Goal: Task Accomplishment & Management: Manage account settings

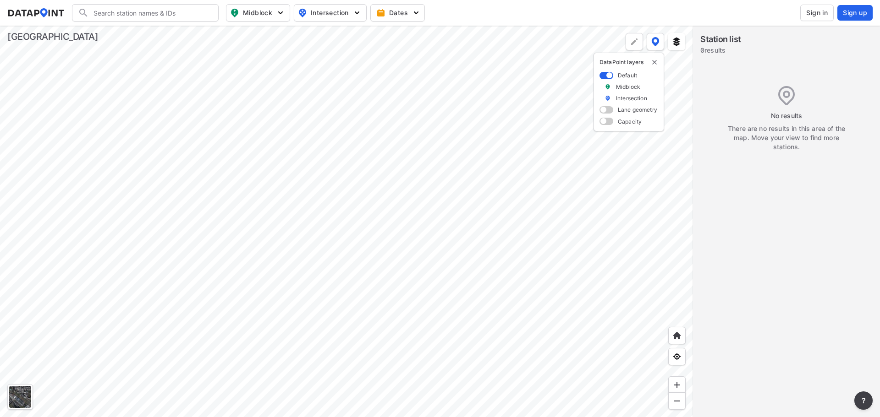
click at [811, 12] on span "Sign in" at bounding box center [817, 12] width 22 height 9
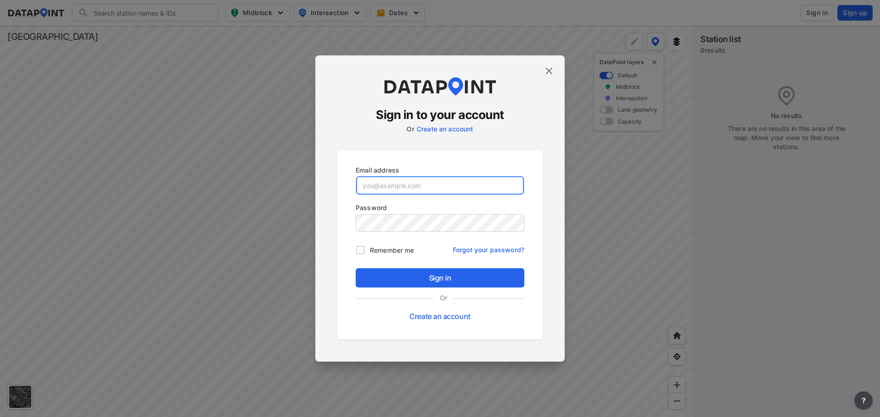
type input "adm_cobbcounty@data-point.io"
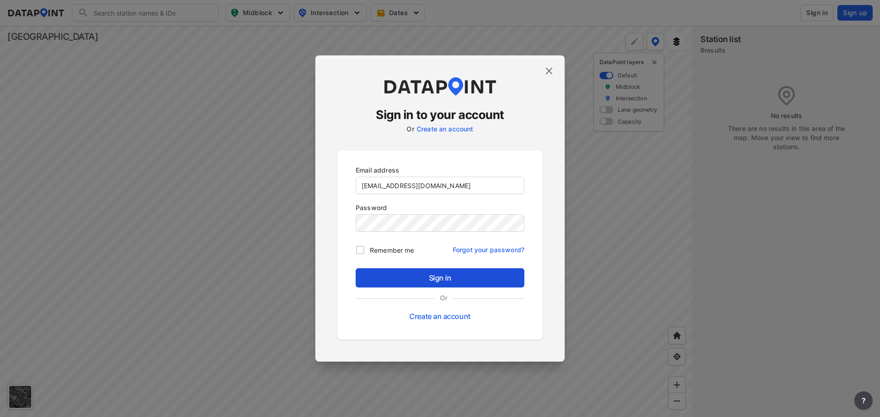
click at [468, 279] on span "Sign in" at bounding box center [440, 278] width 154 height 11
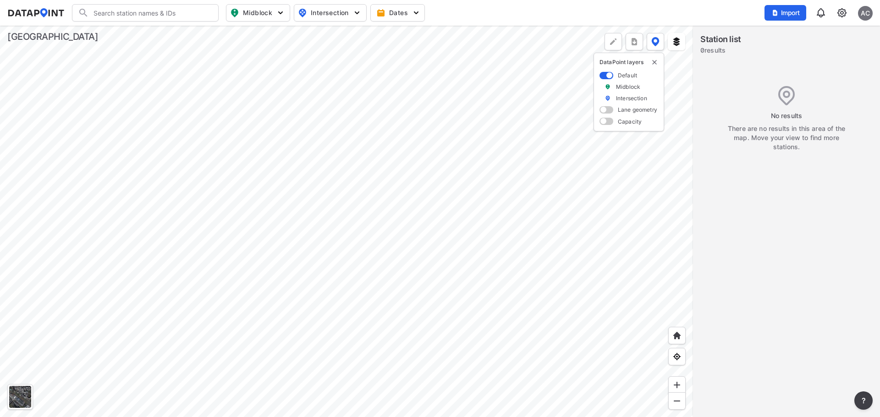
click at [847, 13] on img at bounding box center [841, 12] width 11 height 11
click at [866, 13] on div "AC" at bounding box center [865, 13] width 15 height 15
click at [826, 52] on p "Log out" at bounding box center [833, 52] width 77 height 16
click at [817, 11] on span "Sign in" at bounding box center [817, 12] width 22 height 9
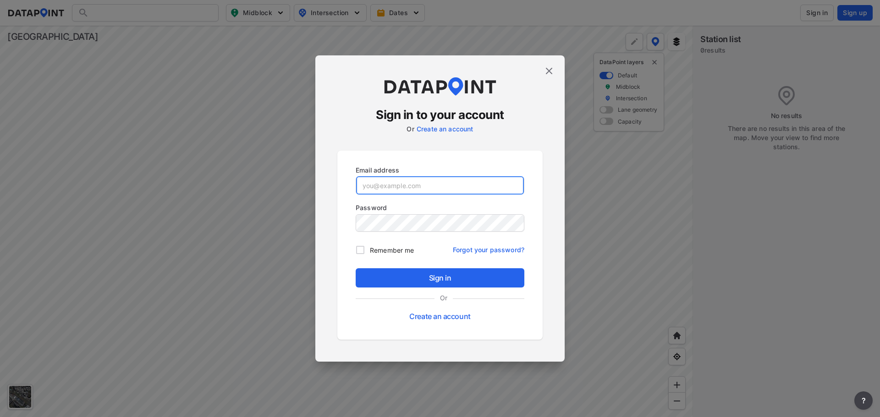
type input "adm_cobbcounty@data-point.io"
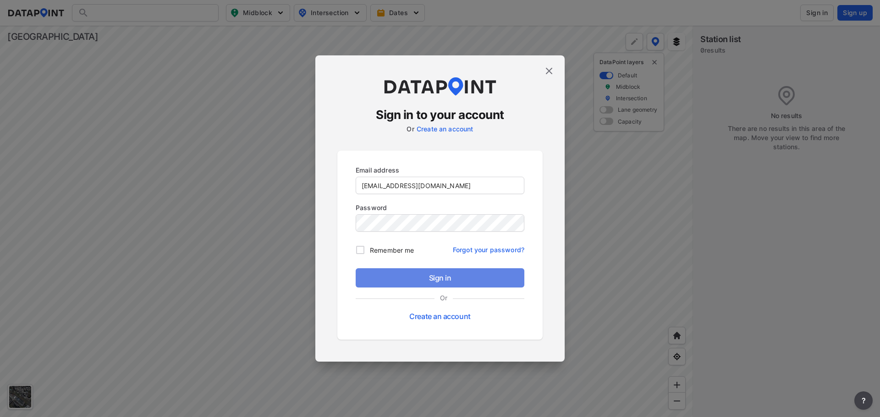
click at [453, 282] on span "Sign in" at bounding box center [440, 278] width 154 height 11
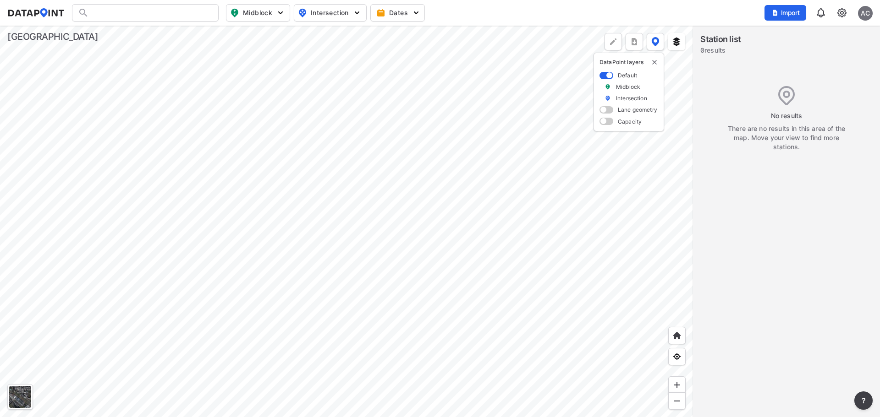
click at [624, 268] on div at bounding box center [346, 222] width 693 height 392
click at [844, 11] on img at bounding box center [841, 12] width 11 height 11
click at [653, 2] on header "Search Please enter a search term. Midblock Intersection Dates Import AC" at bounding box center [440, 13] width 880 height 26
click at [840, 16] on img at bounding box center [841, 12] width 11 height 11
click at [820, 55] on link "User management" at bounding box center [802, 51] width 79 height 9
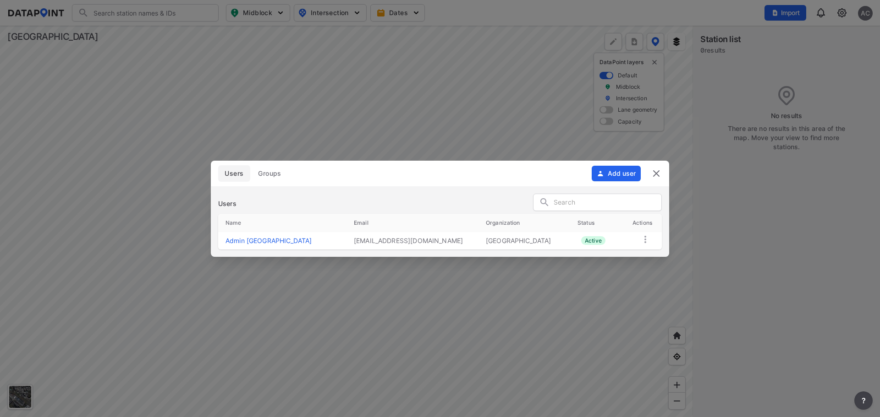
click at [615, 173] on button "Add user" at bounding box center [616, 174] width 49 height 16
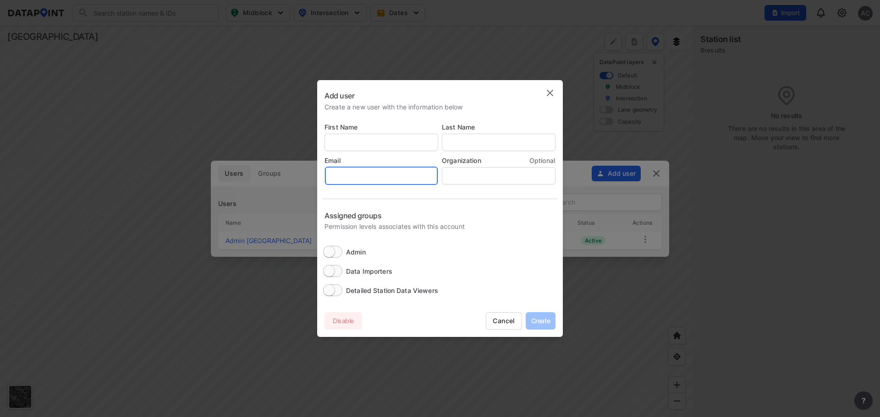
click at [370, 177] on input "email" at bounding box center [381, 176] width 113 height 18
paste input "rustavius.ford@cobbcounty.gov"
type input "rustavius.ford@cobbcounty.gov"
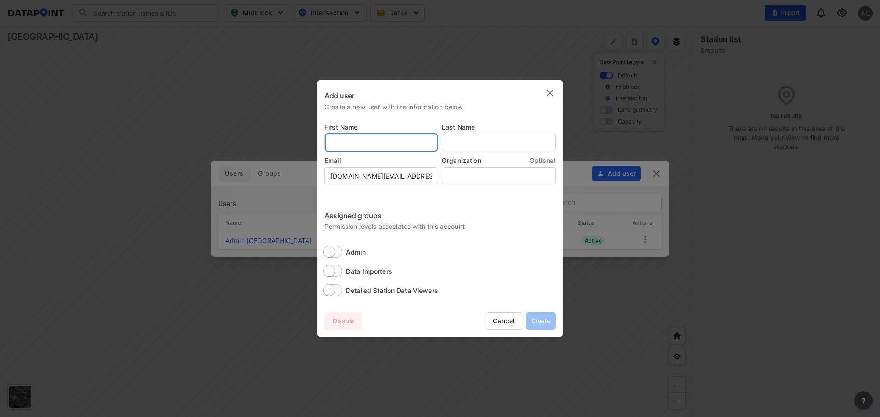
click at [349, 135] on input "text" at bounding box center [381, 142] width 113 height 18
type input "Russ"
type input "Ford"
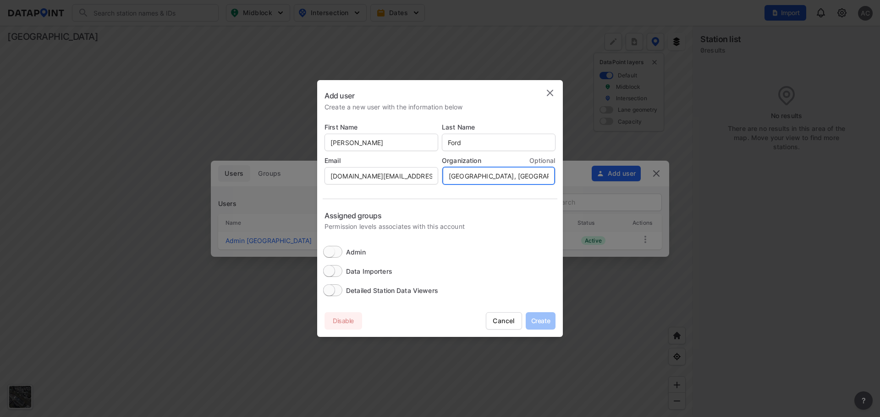
type input "Cobb County, GA"
click at [334, 249] on input "Admin" at bounding box center [329, 252] width 36 height 12
checkbox input "true"
click at [334, 271] on input "Data Importers" at bounding box center [329, 271] width 36 height 12
checkbox input "true"
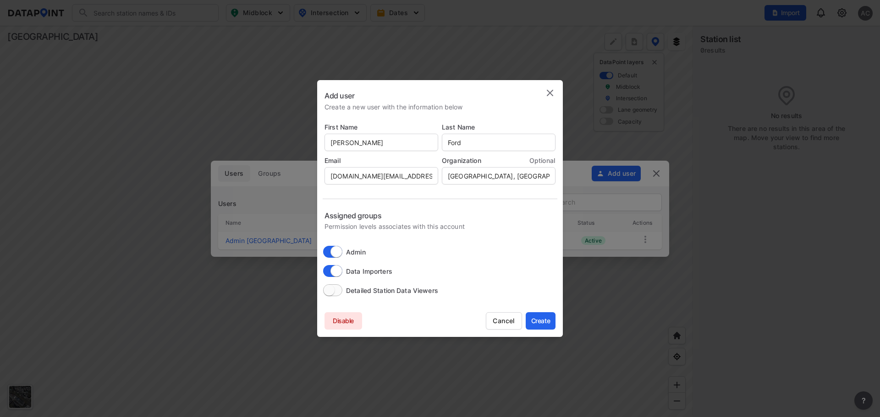
click at [334, 287] on input "Detailed Station Data Viewers" at bounding box center [329, 291] width 36 height 12
checkbox input "true"
click at [535, 315] on button "Create" at bounding box center [541, 321] width 30 height 17
checkbox input "false"
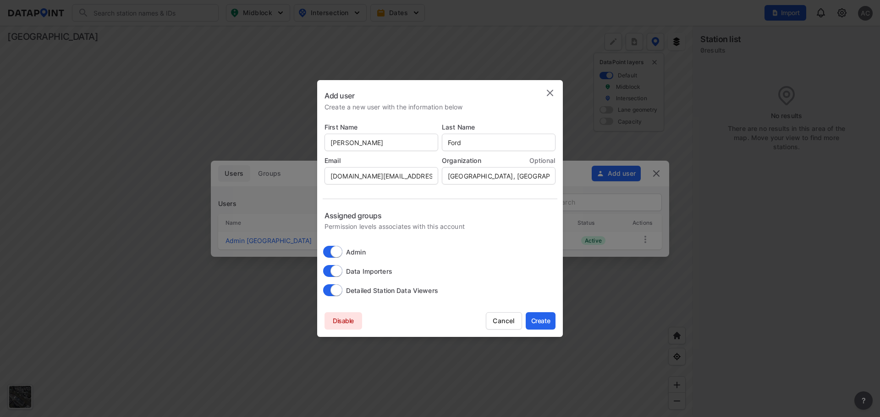
checkbox input "false"
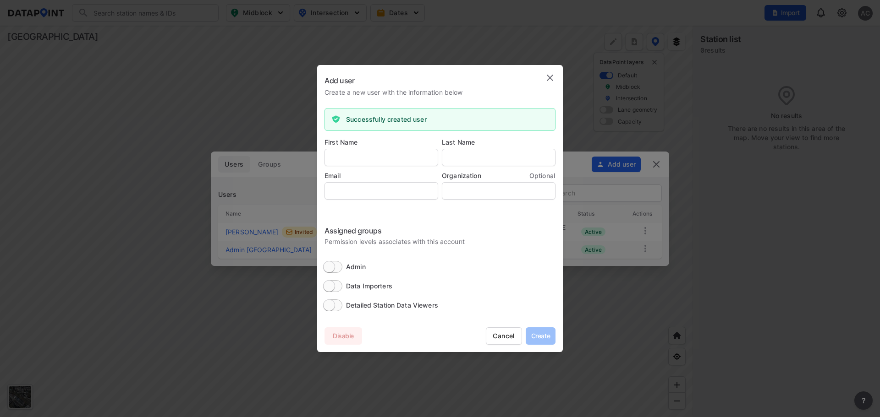
click at [545, 77] on img at bounding box center [549, 77] width 11 height 11
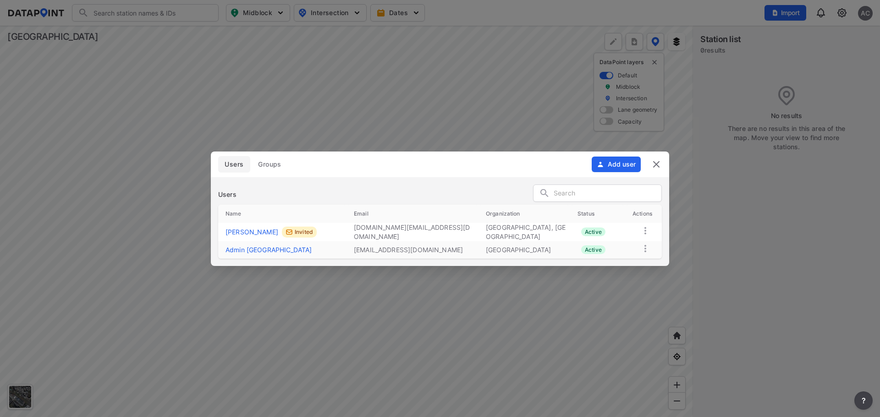
click at [656, 162] on img at bounding box center [656, 164] width 11 height 11
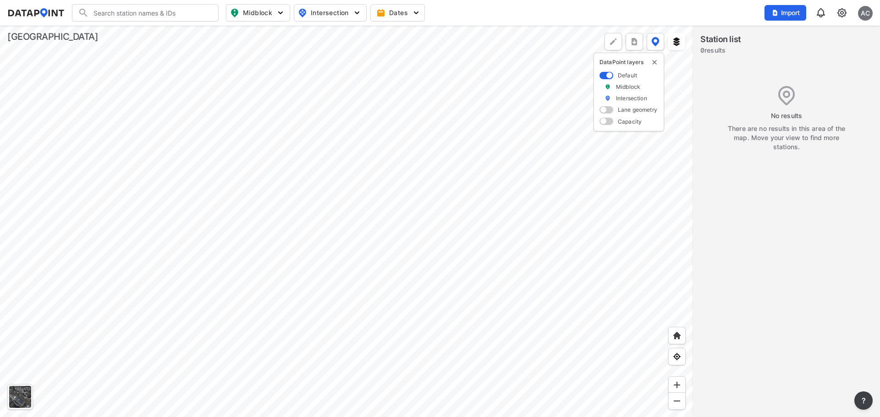
click at [538, 174] on div at bounding box center [346, 222] width 693 height 392
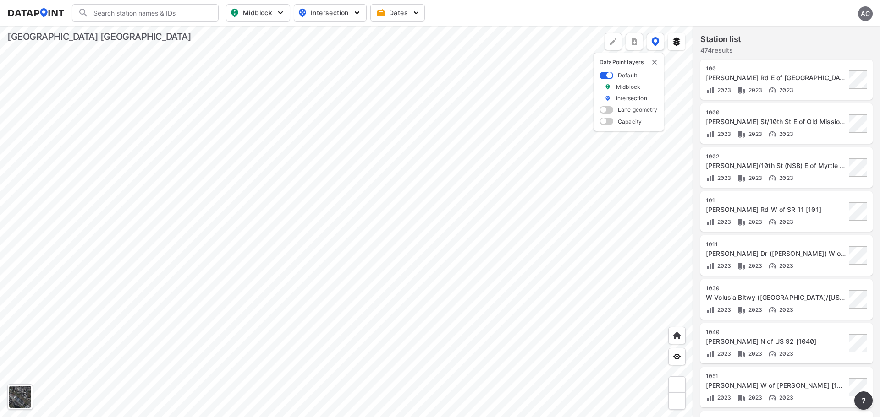
click at [374, 133] on div at bounding box center [346, 222] width 693 height 392
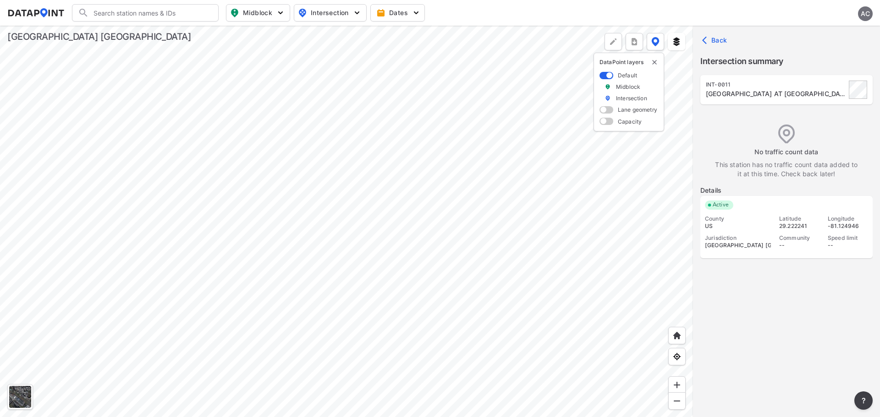
click at [400, 141] on div at bounding box center [346, 222] width 693 height 392
click at [385, 194] on div at bounding box center [346, 222] width 693 height 392
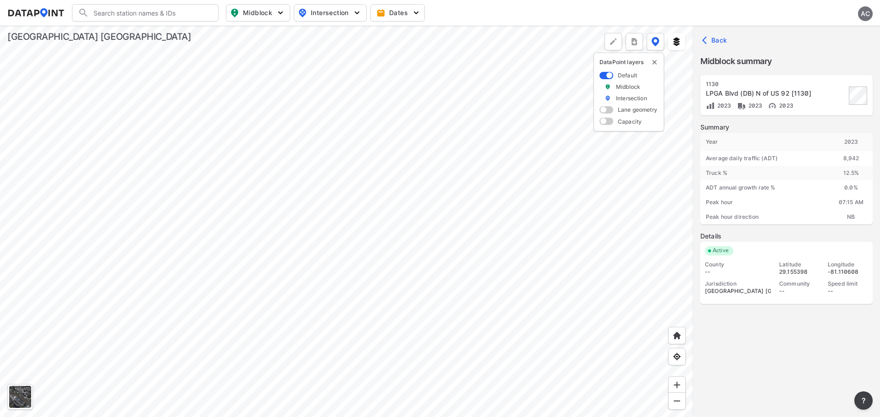
click at [362, 170] on div at bounding box center [346, 222] width 693 height 392
click at [345, 256] on div at bounding box center [346, 222] width 693 height 392
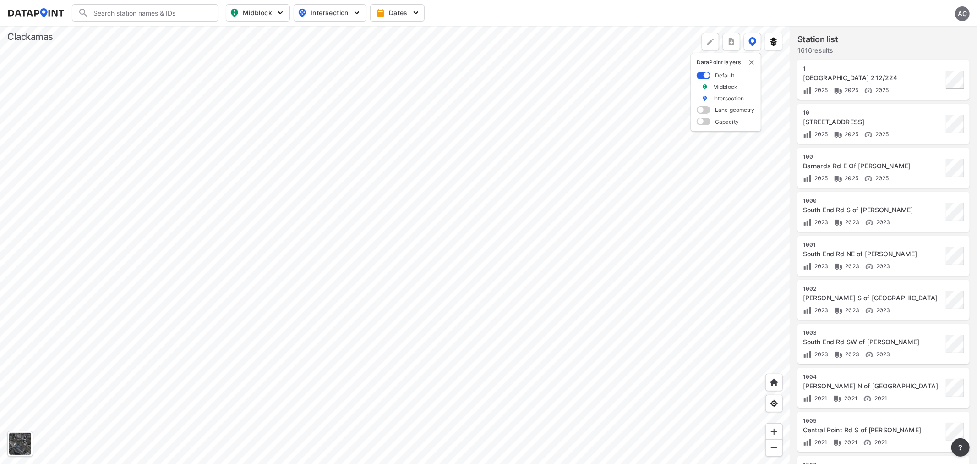
click at [519, 319] on div at bounding box center [395, 245] width 790 height 438
click at [963, 12] on div "AC" at bounding box center [962, 13] width 15 height 15
click at [932, 49] on p "Log out" at bounding box center [931, 52] width 77 height 16
click at [911, 9] on span "Sign in" at bounding box center [915, 12] width 22 height 9
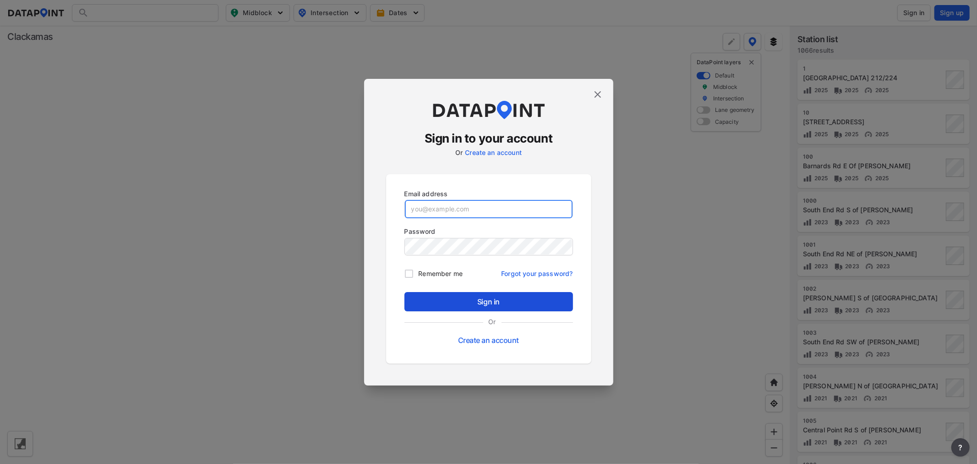
type input "adm_ckm@data-point.io"
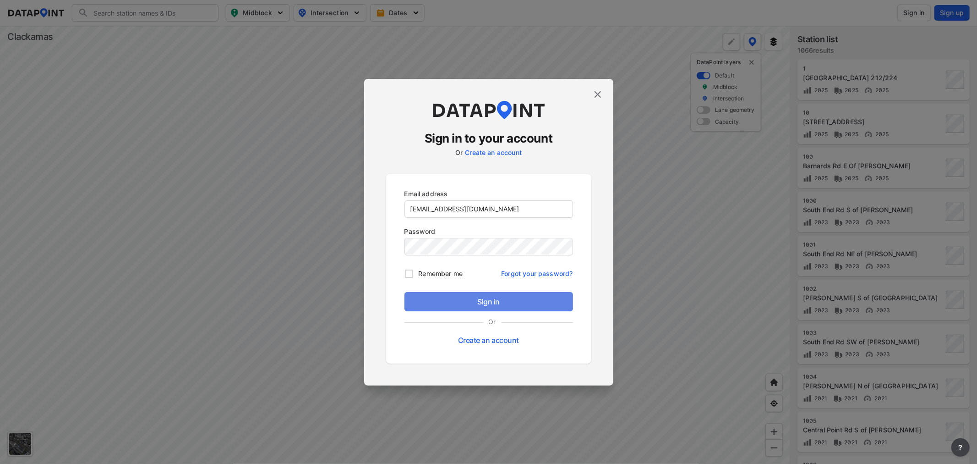
click at [552, 297] on span "Sign in" at bounding box center [489, 301] width 154 height 11
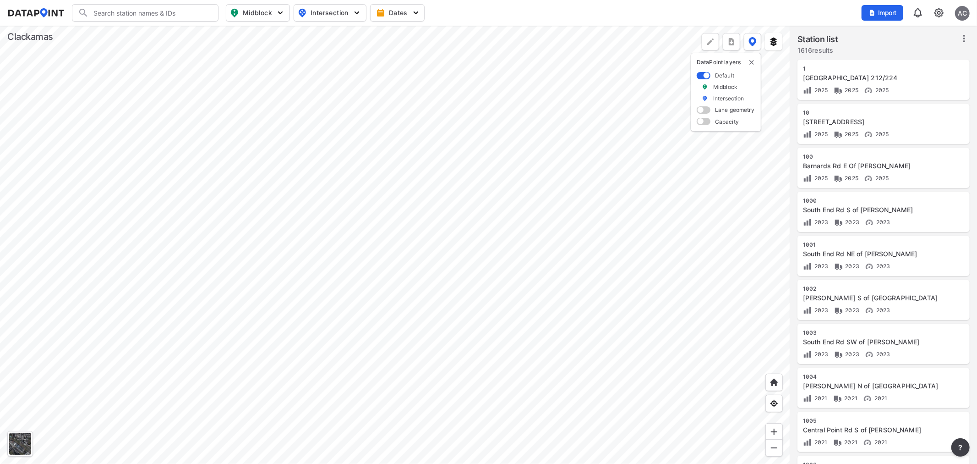
click at [475, 148] on div at bounding box center [395, 245] width 790 height 438
click at [938, 14] on img at bounding box center [939, 12] width 11 height 11
click at [893, 52] on link "User management" at bounding box center [900, 51] width 79 height 9
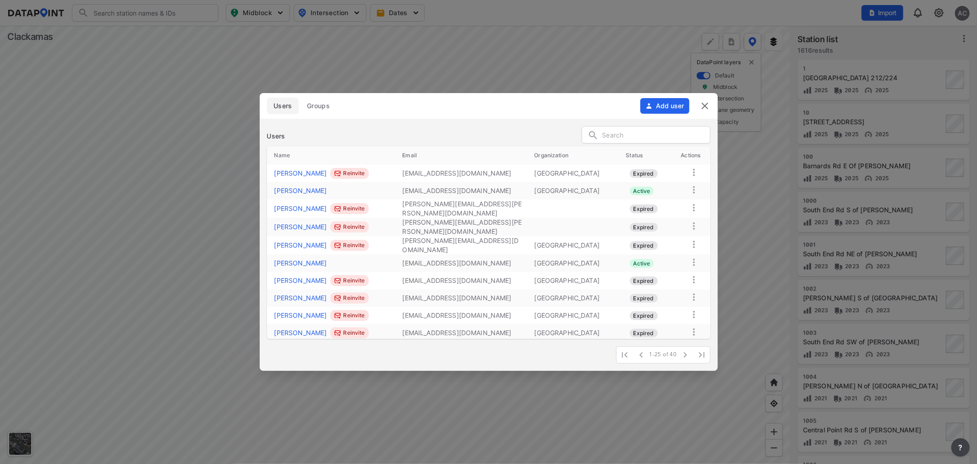
click at [705, 103] on img at bounding box center [705, 105] width 11 height 11
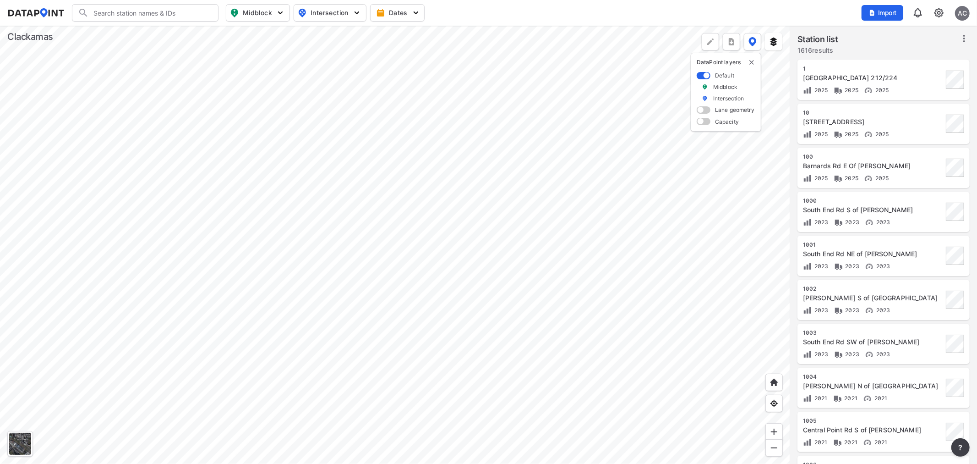
click at [481, 241] on div at bounding box center [395, 245] width 790 height 438
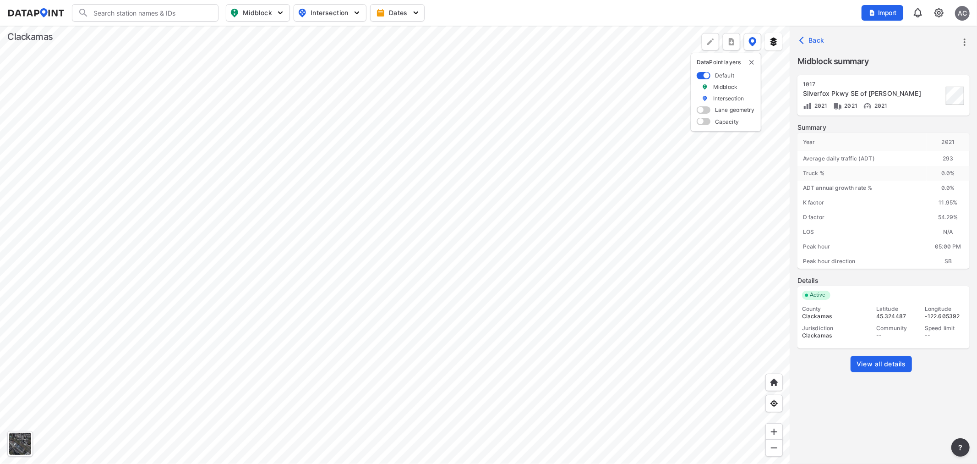
click at [478, 213] on div at bounding box center [395, 245] width 790 height 438
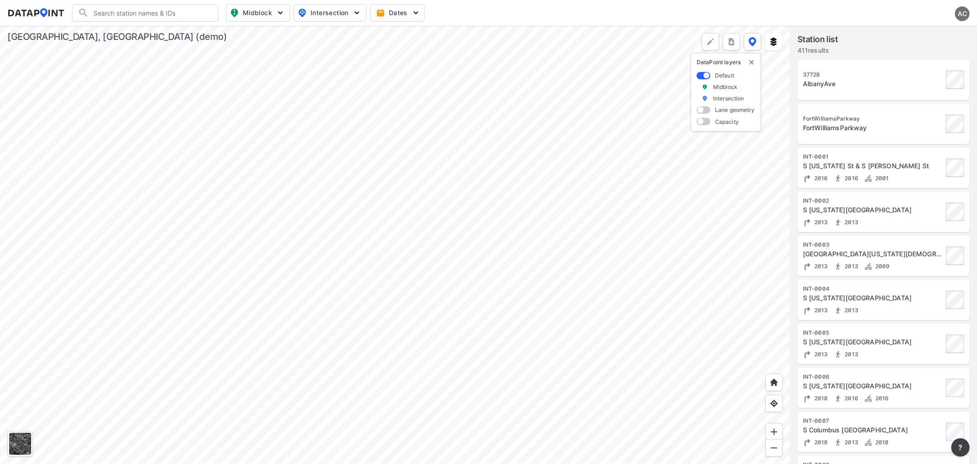
click at [963, 12] on div "AC" at bounding box center [962, 13] width 15 height 15
click at [924, 49] on p "Log out" at bounding box center [931, 52] width 77 height 16
click at [910, 6] on button "Sign in" at bounding box center [914, 13] width 33 height 16
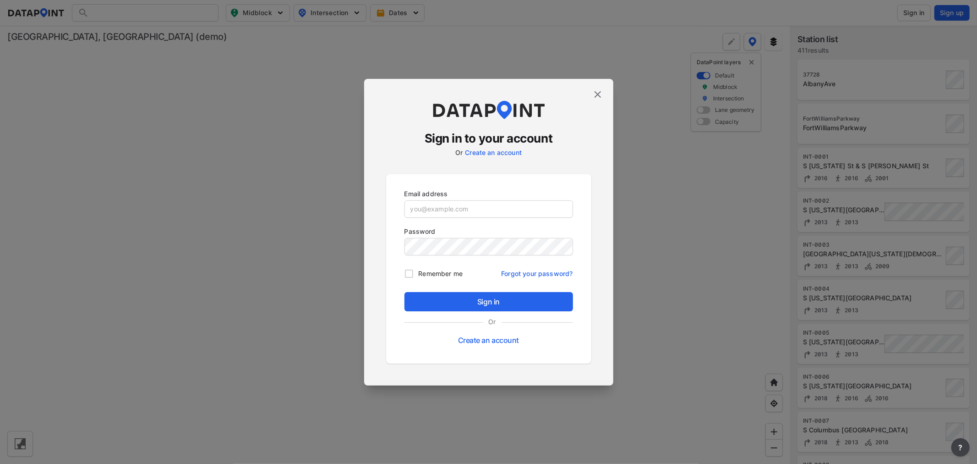
click at [532, 300] on span "Sign in" at bounding box center [489, 301] width 154 height 11
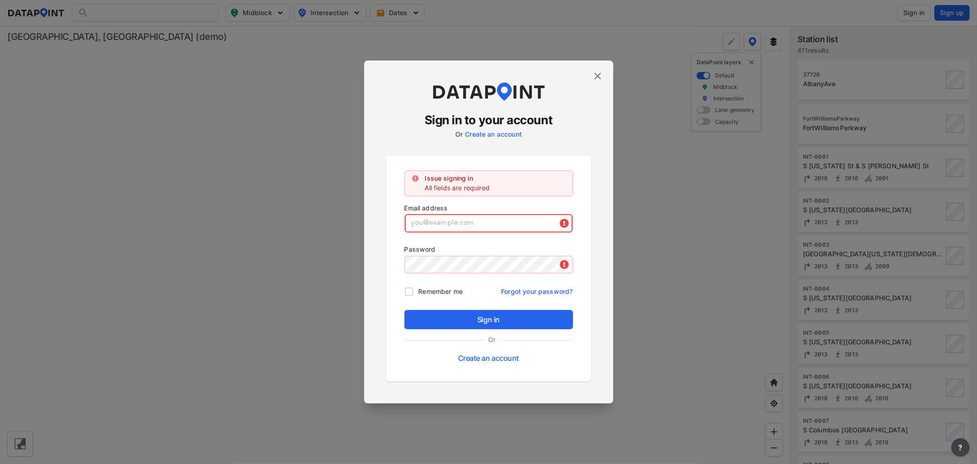
type input "adm_demo2@data-point.io"
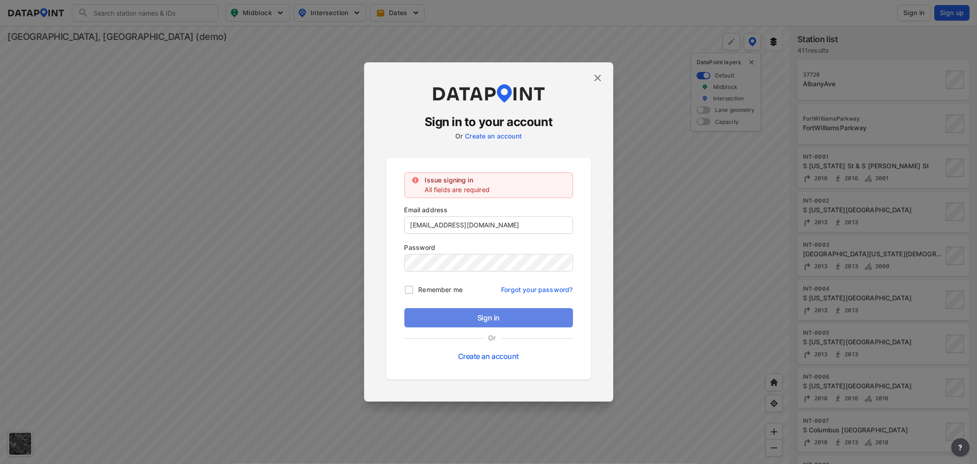
click at [475, 319] on span "Sign in" at bounding box center [489, 317] width 154 height 11
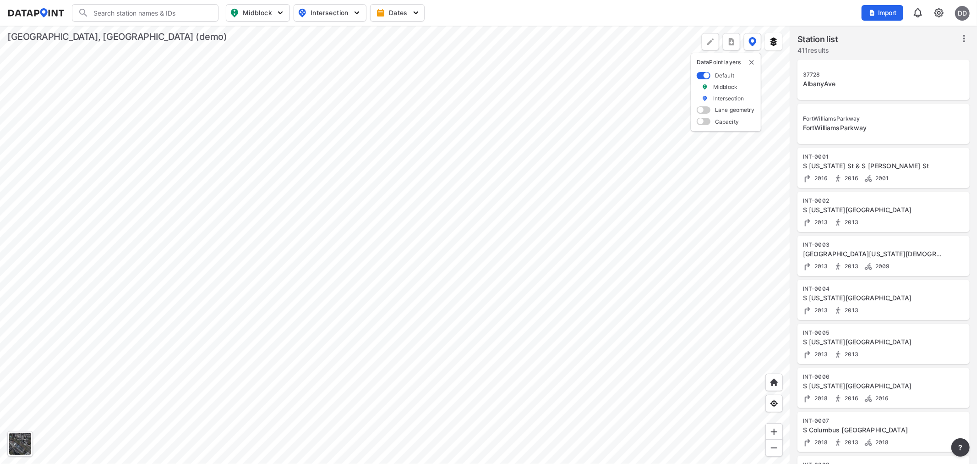
click at [189, 146] on div at bounding box center [395, 245] width 790 height 438
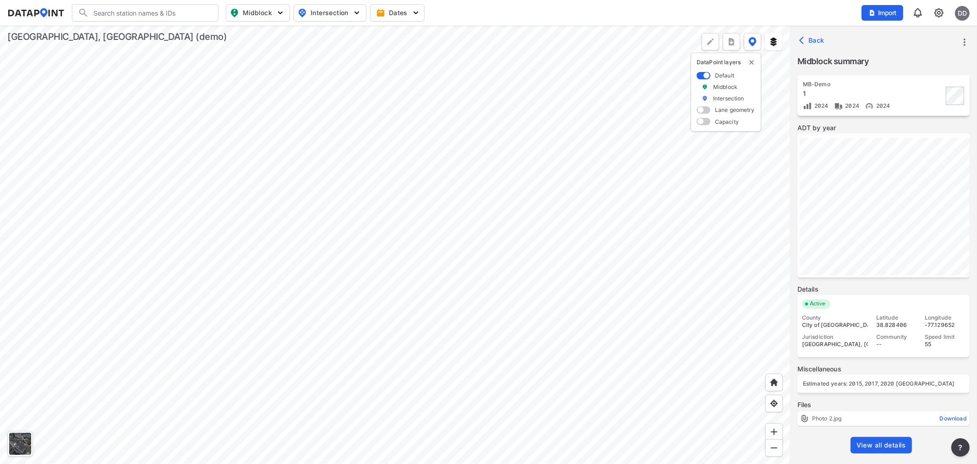
scroll to position [156, 0]
click at [878, 441] on span "View all details" at bounding box center [881, 441] width 49 height 9
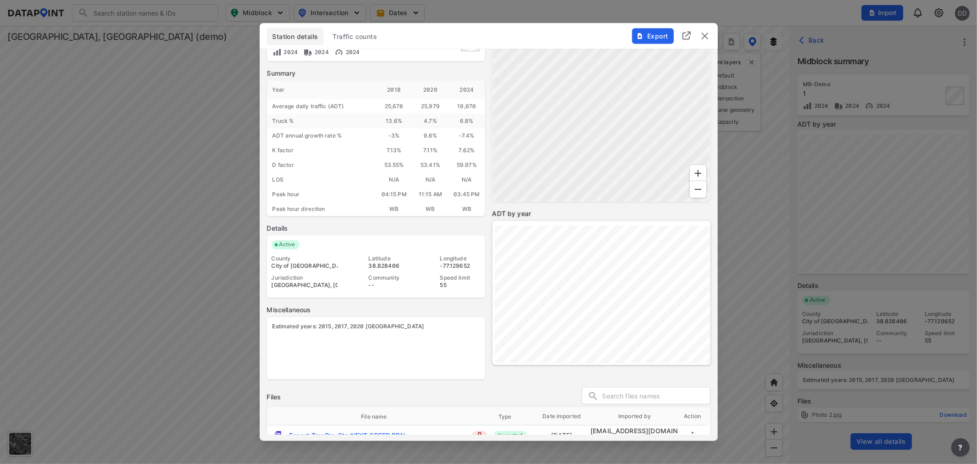
scroll to position [0, 0]
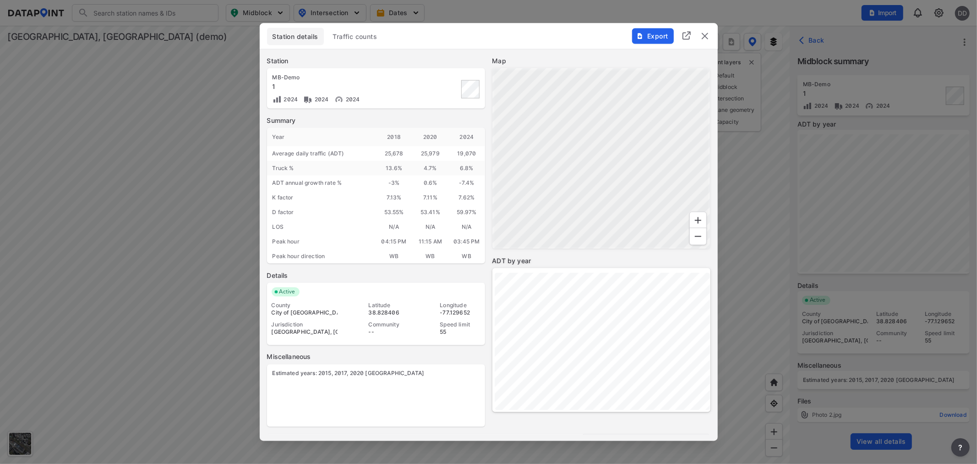
click at [707, 34] on img "delete" at bounding box center [705, 36] width 11 height 11
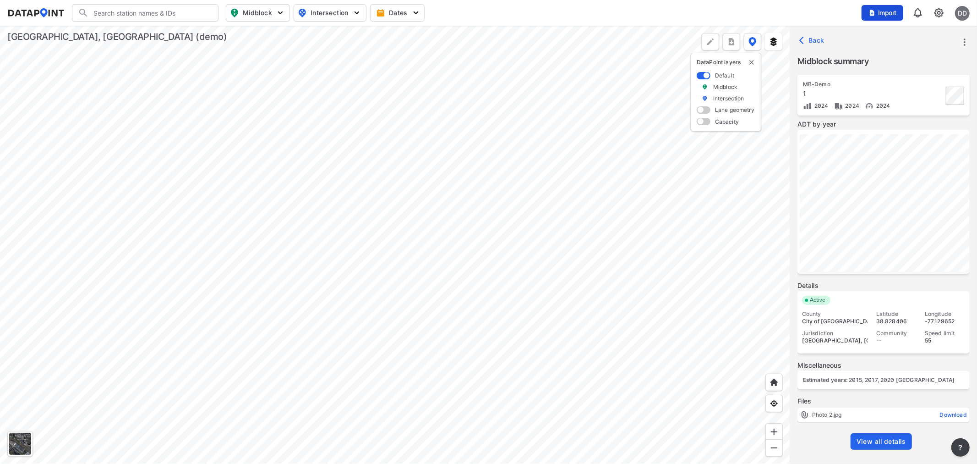
click at [885, 16] on span "Import" at bounding box center [882, 12] width 31 height 9
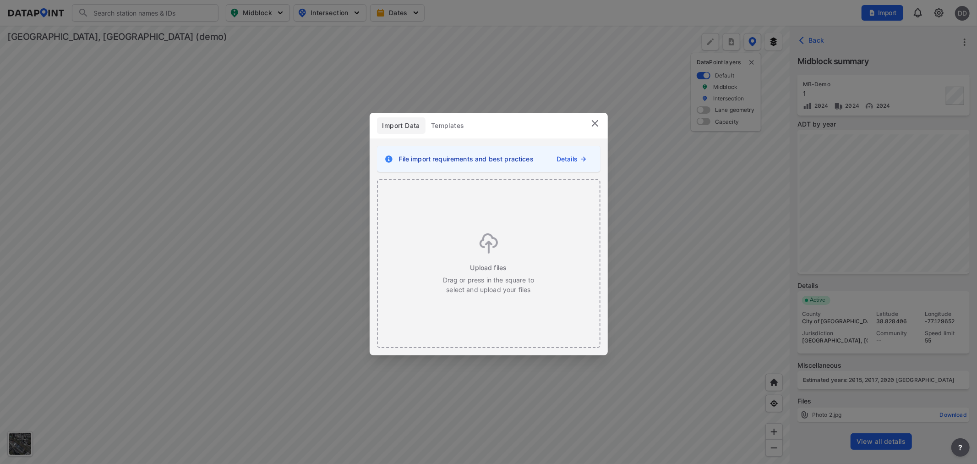
click at [594, 121] on img at bounding box center [595, 123] width 11 height 11
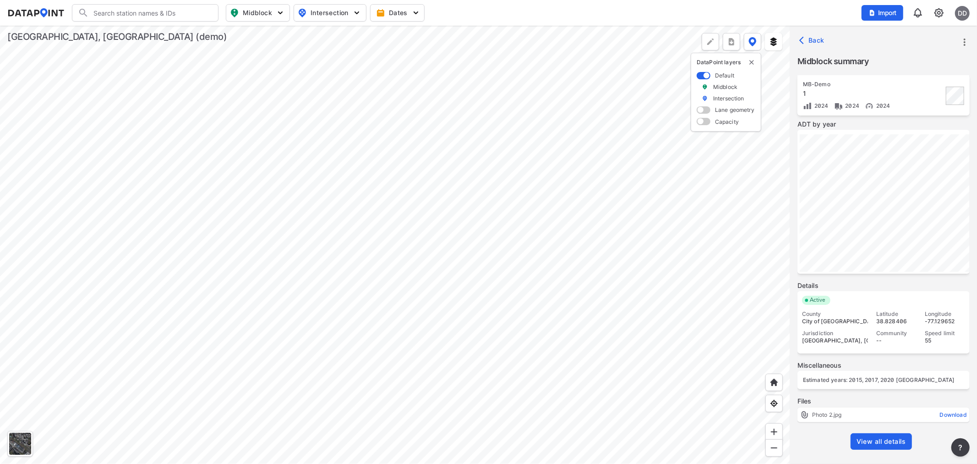
click at [877, 434] on link "View all details" at bounding box center [881, 441] width 61 height 16
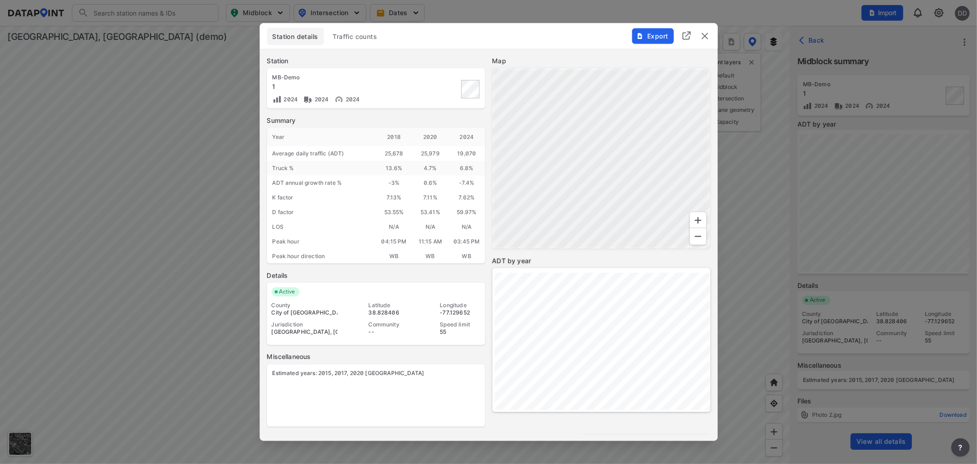
click at [358, 38] on span "Traffic counts" at bounding box center [355, 36] width 44 height 9
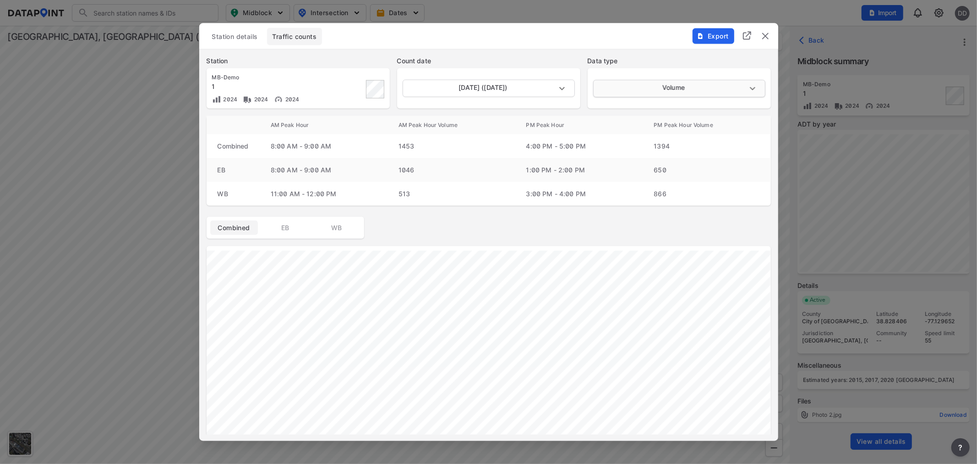
click at [629, 88] on body "Search Please enter a search term. Midblock Intersection Dates Import DD Import…" at bounding box center [488, 232] width 977 height 464
click at [538, 86] on div at bounding box center [488, 232] width 977 height 464
click at [537, 88] on body "Search Please enter a search term. Midblock Intersection Dates Import DD Import…" at bounding box center [488, 232] width 977 height 464
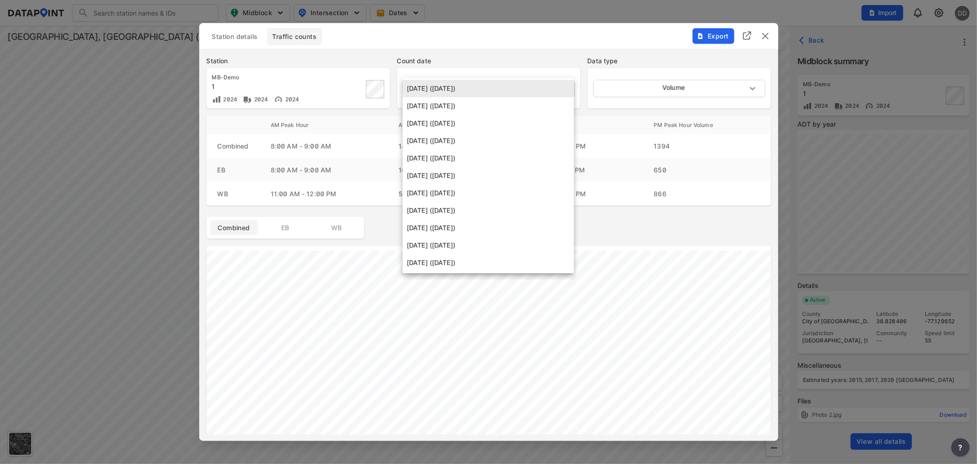
click at [494, 140] on li "March 20 2018 (Tuesday)" at bounding box center [488, 140] width 171 height 17
type input "2018-03-20"
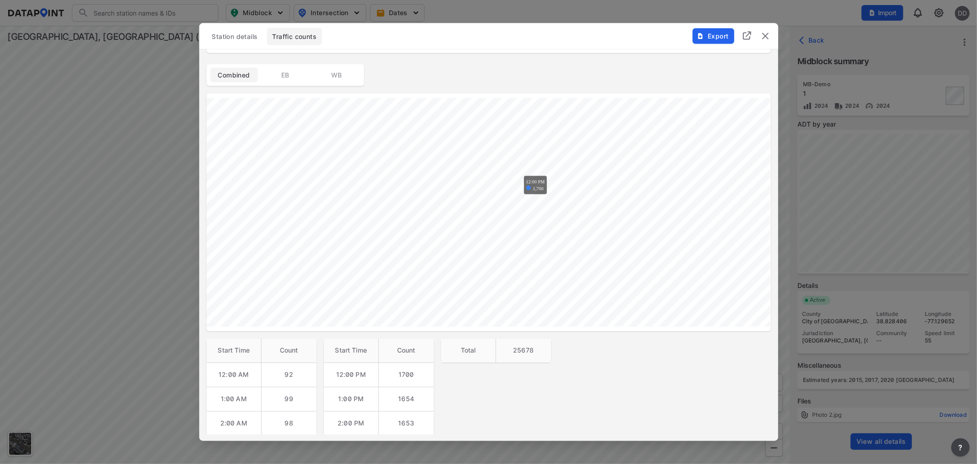
scroll to position [70, 0]
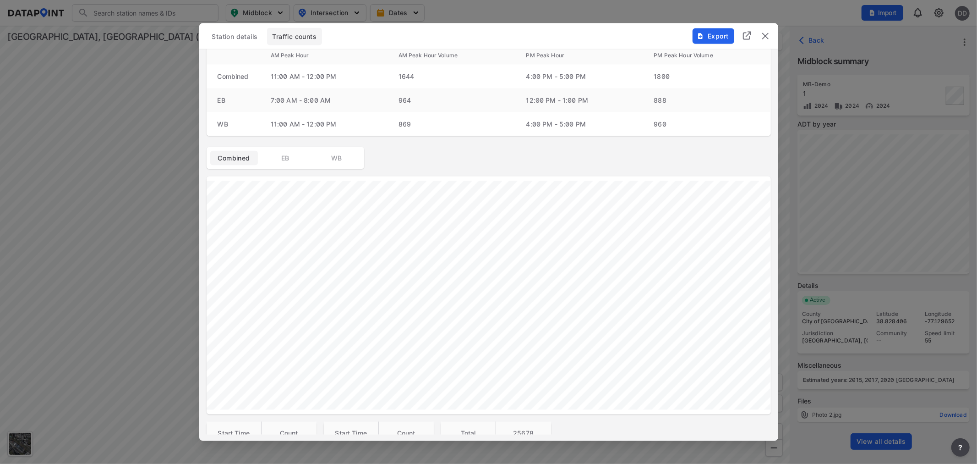
click at [266, 164] on button "EB" at bounding box center [286, 158] width 48 height 15
click at [347, 159] on span "WB" at bounding box center [336, 158] width 37 height 9
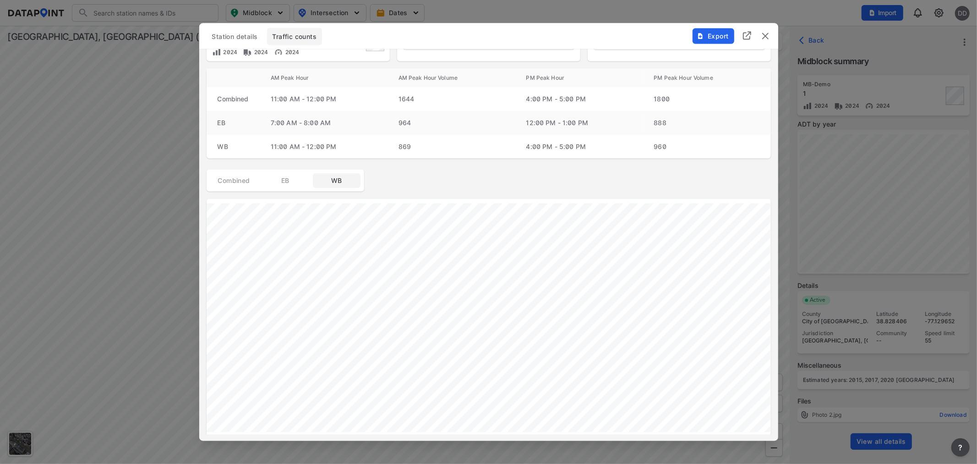
scroll to position [0, 0]
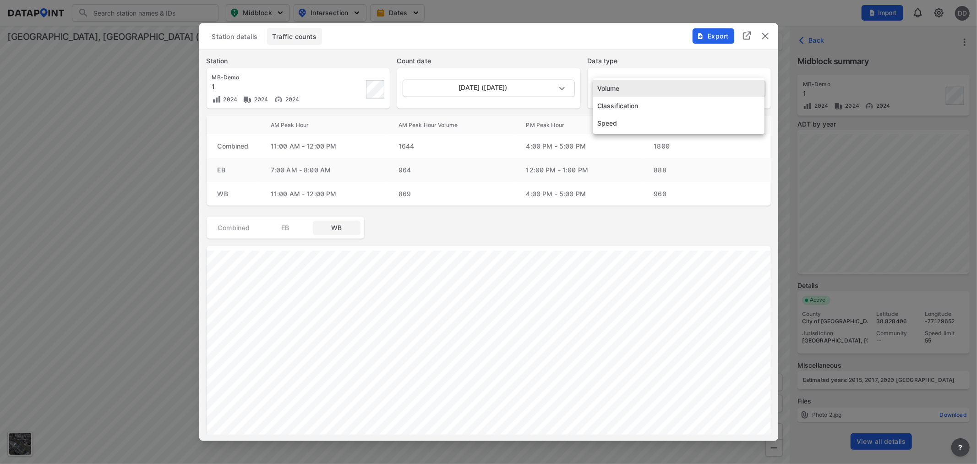
click at [666, 92] on body "Search Please enter a search term. Midblock Intersection Dates Import DD Import…" at bounding box center [488, 232] width 977 height 464
click at [663, 105] on li "Classification" at bounding box center [678, 105] width 171 height 17
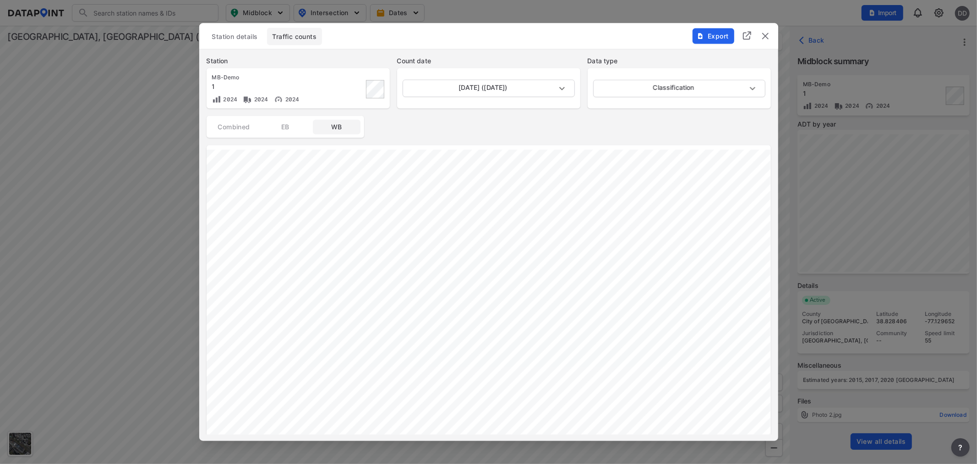
click at [285, 121] on button "EB" at bounding box center [286, 127] width 48 height 15
click at [662, 89] on body "Search Please enter a search term. Midblock Intersection Dates Import DD Import…" at bounding box center [488, 232] width 977 height 464
click at [650, 108] on li "Speed" at bounding box center [678, 105] width 171 height 17
type input "Speed"
click at [762, 37] on img "delete" at bounding box center [765, 36] width 11 height 11
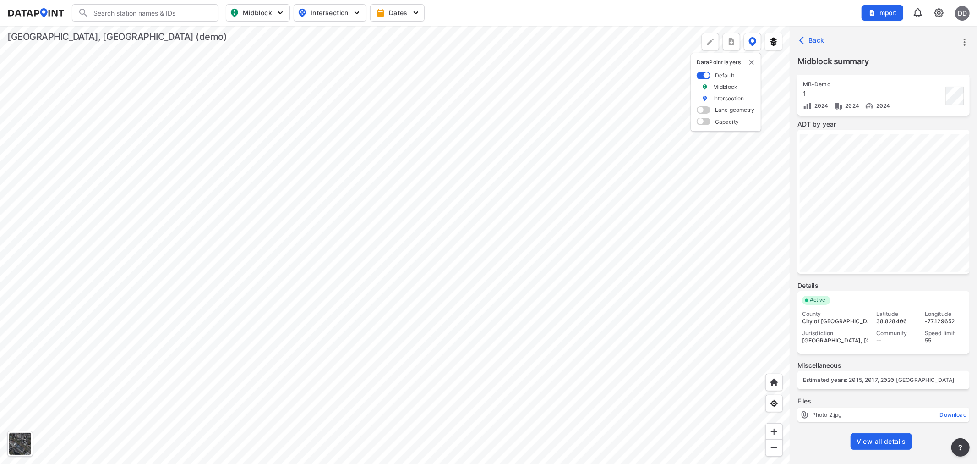
click at [812, 38] on span "Back" at bounding box center [812, 40] width 23 height 9
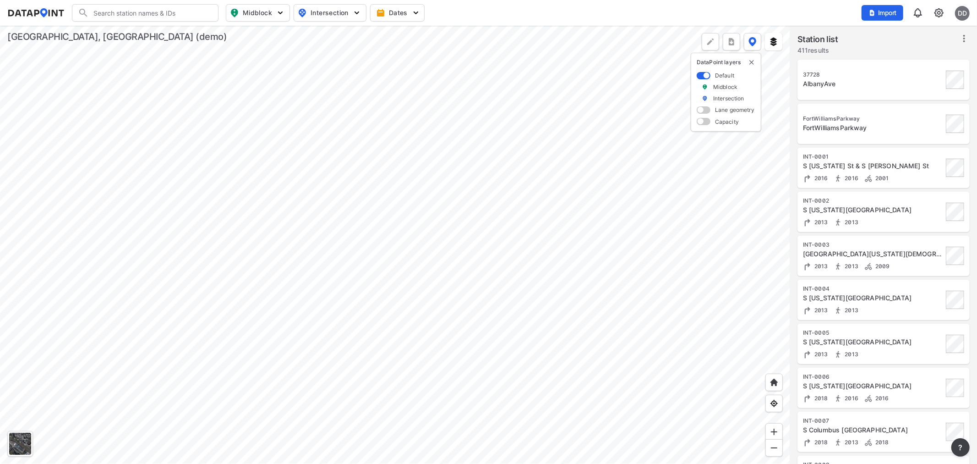
click at [575, 223] on div at bounding box center [395, 245] width 790 height 438
click at [576, 224] on div at bounding box center [395, 245] width 790 height 438
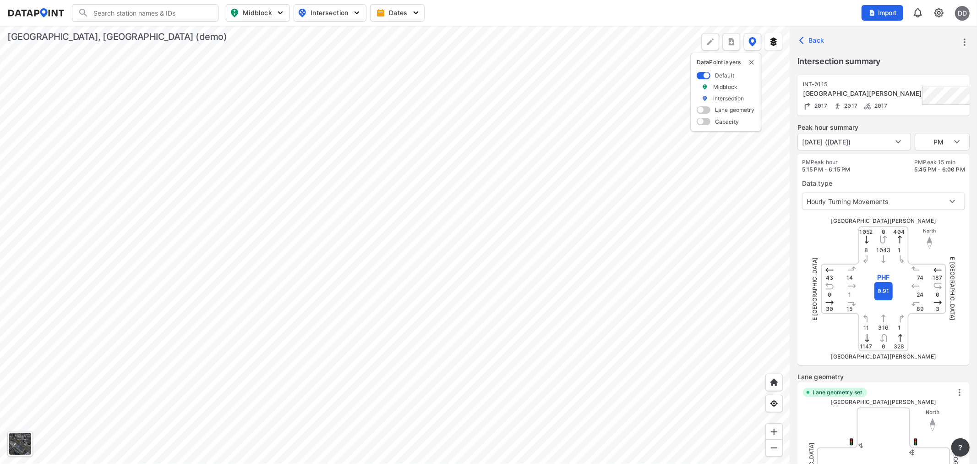
type input "5329"
drag, startPoint x: 803, startPoint y: 161, endPoint x: 857, endPoint y: 167, distance: 54.4
click at [857, 167] on div "PM Peak hour 5:15 PM - 6:15 PM PM Peak 15 min 5:45 PM - 6:00 PM" at bounding box center [883, 166] width 163 height 15
drag, startPoint x: 918, startPoint y: 159, endPoint x: 974, endPoint y: 170, distance: 57.4
click at [974, 170] on div "INT-0115 Mt Vernon Ave & E Glendale Ave 2017 2017 2017 Peak hour summary June 1…" at bounding box center [883, 276] width 187 height 403
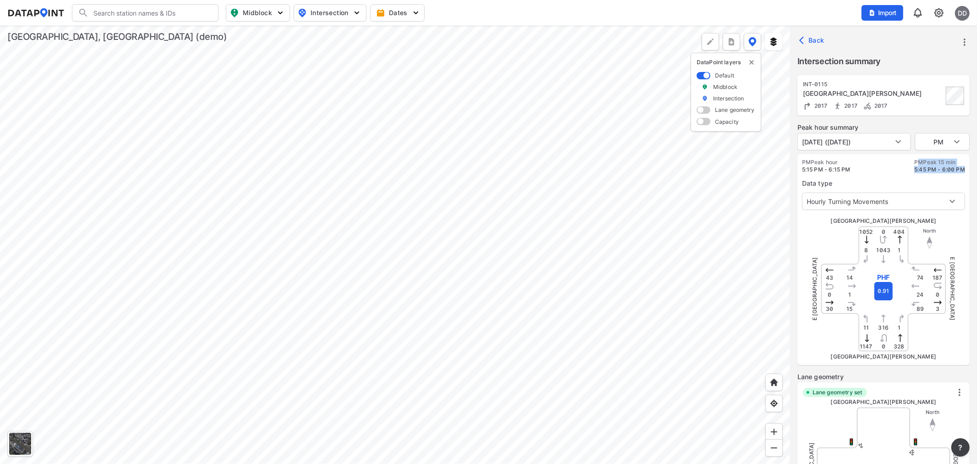
click at [908, 169] on div "PM Peak 15 min 5:45 PM - 6:00 PM" at bounding box center [933, 166] width 66 height 15
click at [904, 204] on body "Search Please enter a search term. Midblock Intersection Dates Import DD Import…" at bounding box center [488, 232] width 977 height 464
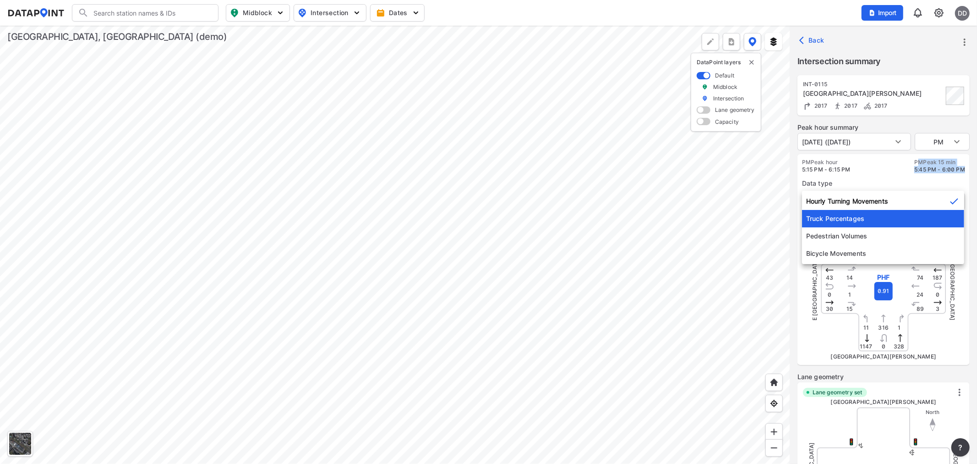
click at [877, 221] on li "Truck Percentages" at bounding box center [883, 218] width 162 height 17
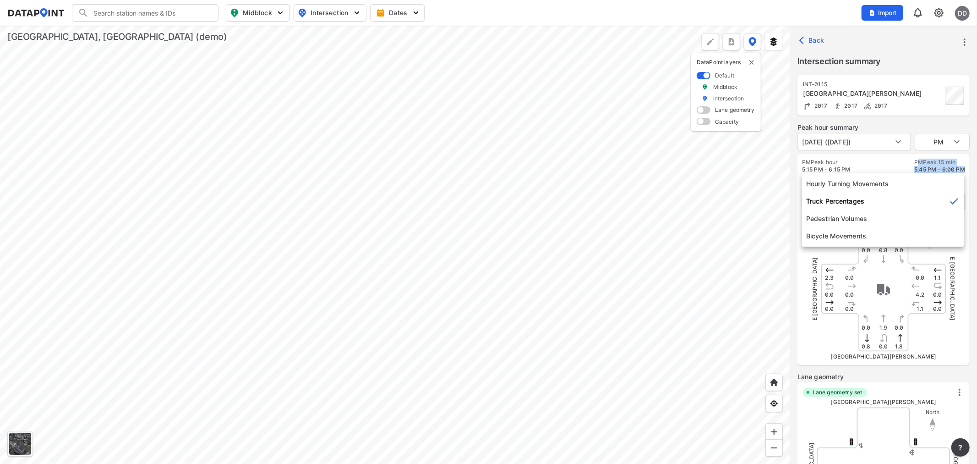
click at [883, 204] on body "Search Please enter a search term. Midblock Intersection Dates Import DD Import…" at bounding box center [488, 232] width 977 height 464
click at [880, 217] on li "Pedestrian Volumes" at bounding box center [883, 218] width 162 height 17
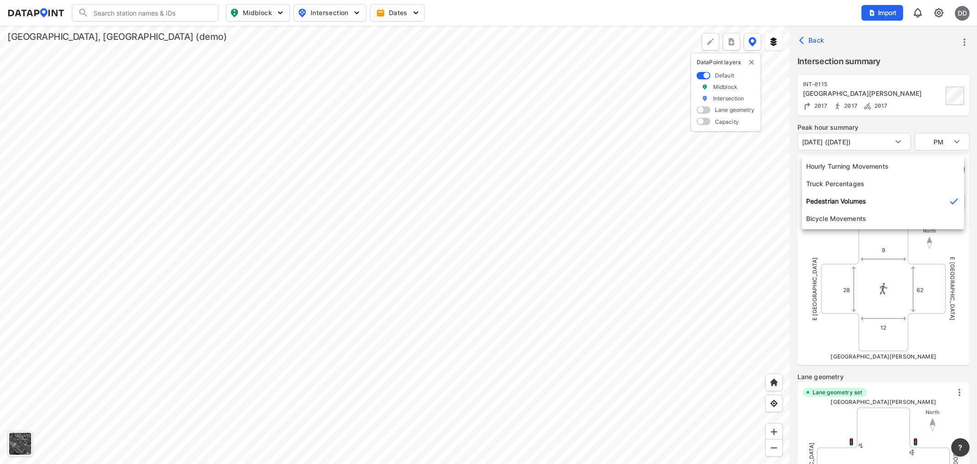
click at [880, 198] on body "Search Please enter a search term. Midblock Intersection Dates Import DD Import…" at bounding box center [488, 232] width 977 height 464
click at [881, 220] on li "Bicycle Movements" at bounding box center [883, 218] width 162 height 17
type input "3"
click at [822, 245] on div "E Glendale Ave E Glendale Ave" at bounding box center [883, 288] width 137 height 137
click at [837, 202] on body "Search Please enter a search term. Midblock Intersection Dates Import DD Import…" at bounding box center [488, 232] width 977 height 464
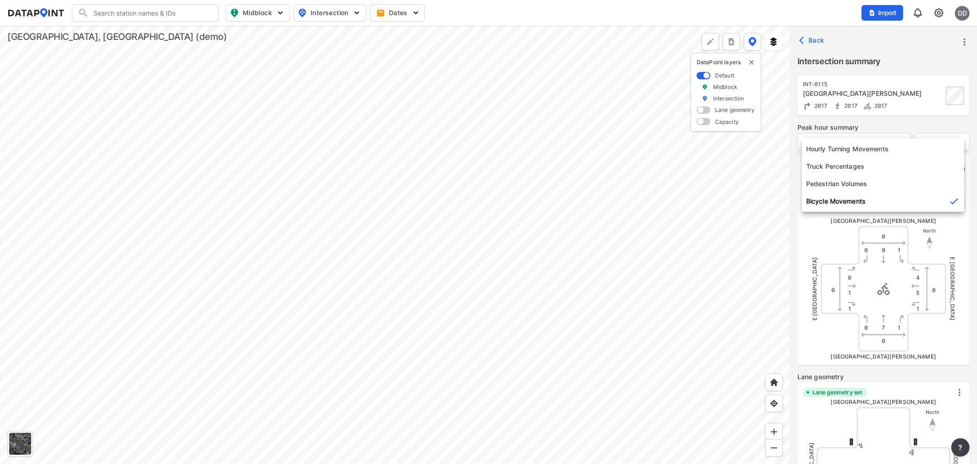
click at [820, 231] on div at bounding box center [488, 232] width 977 height 464
click at [903, 141] on body "Search Please enter a search term. Midblock Intersection Dates Import DD Import…" at bounding box center [488, 232] width 977 height 464
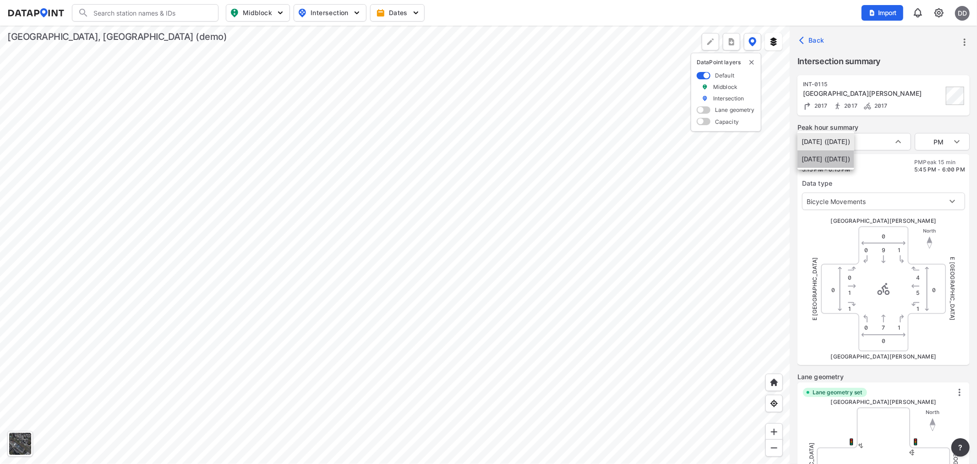
click at [844, 158] on li "June 13, 2016 (Monday)" at bounding box center [826, 158] width 57 height 17
type input "June 13, 2016 (Monday)"
click at [959, 143] on body "Search Please enter a search term. Midblock Intersection Dates Import DD Import…" at bounding box center [488, 232] width 977 height 464
click at [929, 180] on li "PM" at bounding box center [942, 176] width 55 height 17
type input "PM"
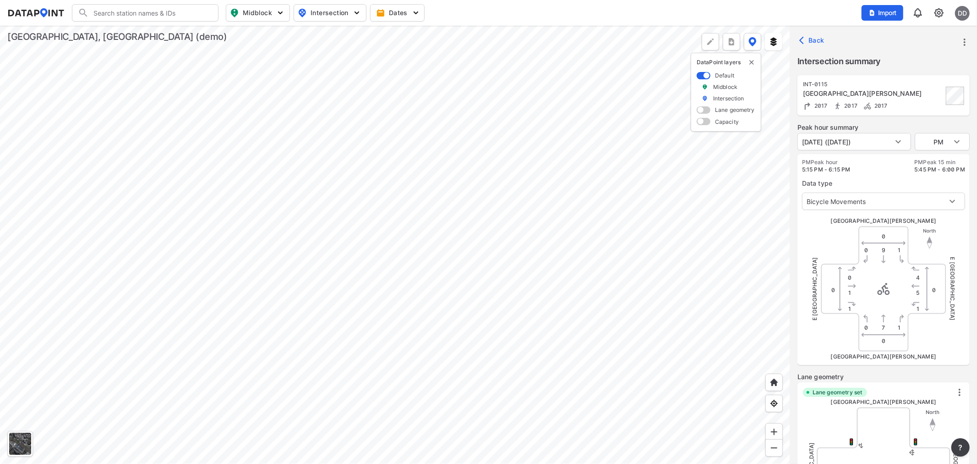
click at [874, 172] on div "PM Peak hour 5:15 PM - 6:15 PM PM Peak 15 min 5:45 PM - 6:00 PM" at bounding box center [883, 166] width 163 height 15
click at [858, 203] on body "Search Please enter a search term. Midblock Intersection Dates Import DD Import…" at bounding box center [488, 232] width 977 height 464
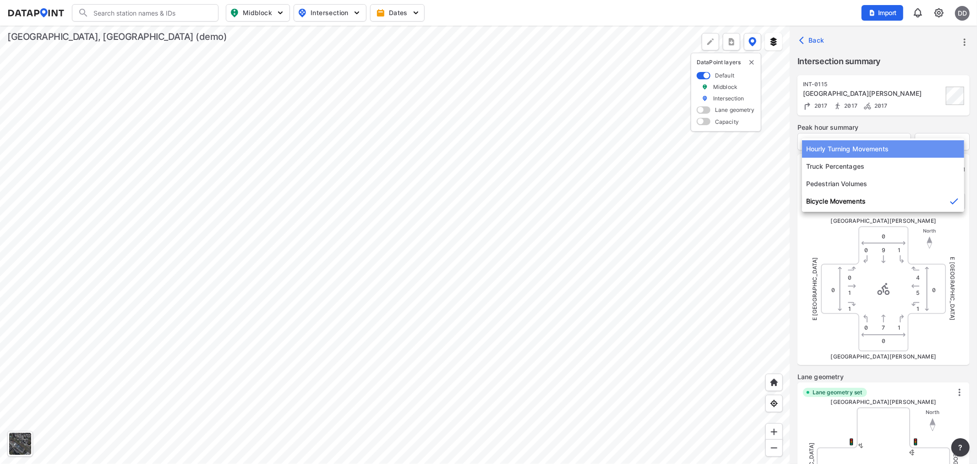
click at [850, 148] on li "Hourly Turning Movements" at bounding box center [883, 148] width 162 height 17
type input "0"
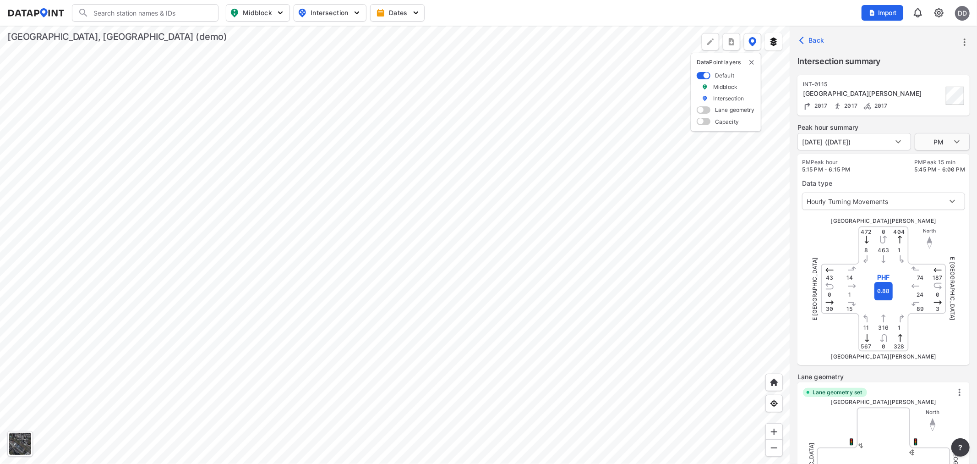
click at [944, 145] on body "Search Please enter a search term. Midblock Intersection Dates Import DD Import…" at bounding box center [488, 232] width 977 height 464
click at [925, 126] on li "MID" at bounding box center [942, 123] width 55 height 17
type input "MID"
click at [831, 236] on div "E Glendale Ave E Glendale Ave" at bounding box center [883, 288] width 137 height 137
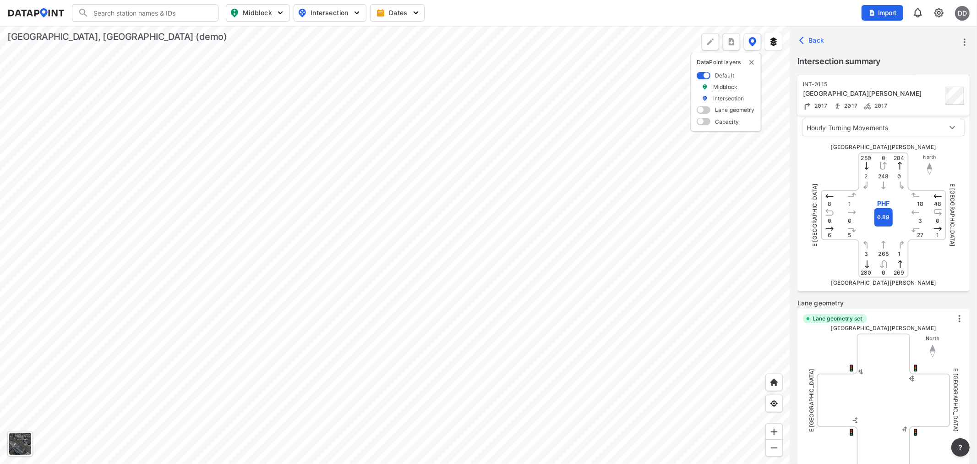
scroll to position [153, 0]
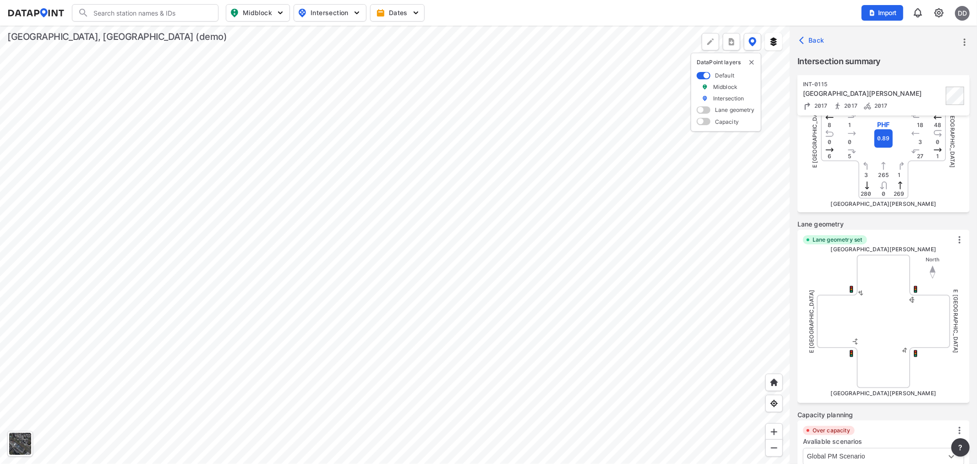
click at [959, 241] on img at bounding box center [959, 239] width 9 height 9
click at [931, 255] on label "Edit lane geometry" at bounding box center [931, 256] width 56 height 9
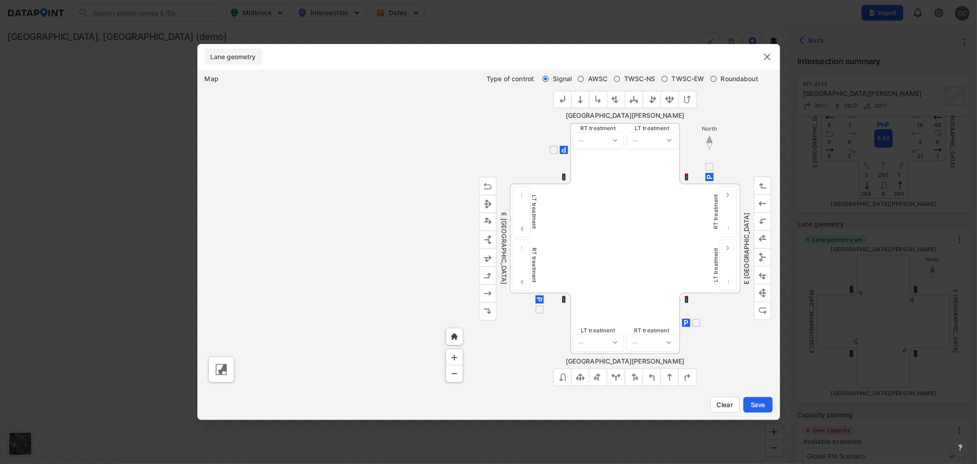
checkbox input "true"
click at [351, 238] on div at bounding box center [336, 236] width 262 height 300
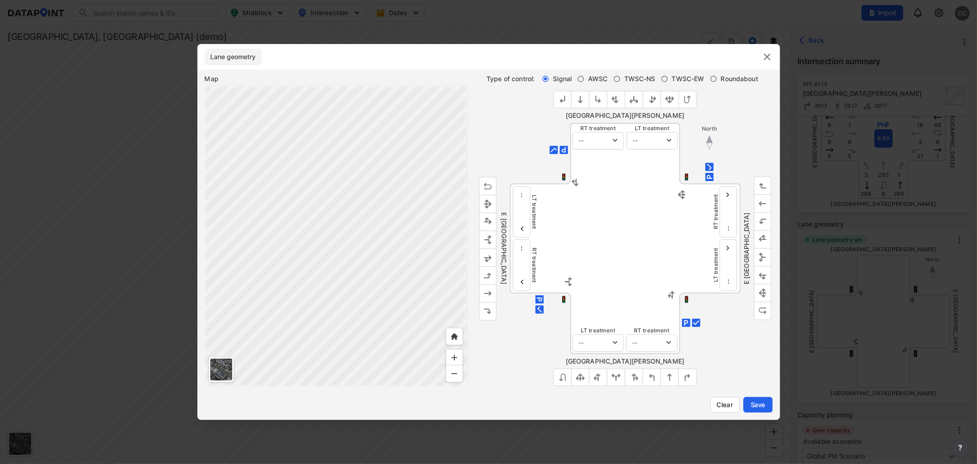
click at [218, 363] on div at bounding box center [221, 369] width 22 height 22
drag, startPoint x: 504, startPoint y: 78, endPoint x: 739, endPoint y: 85, distance: 234.7
click at [739, 85] on div "Type of control: Signal AWSC TWSC-NS TWSC-EW Roundabout Mt Vernon Ave E Glendal…" at bounding box center [620, 230] width 306 height 312
click at [737, 97] on div "Mt Vernon Ave" at bounding box center [625, 104] width 295 height 37
click at [759, 60] on header "Lane geometry" at bounding box center [488, 57] width 583 height 26
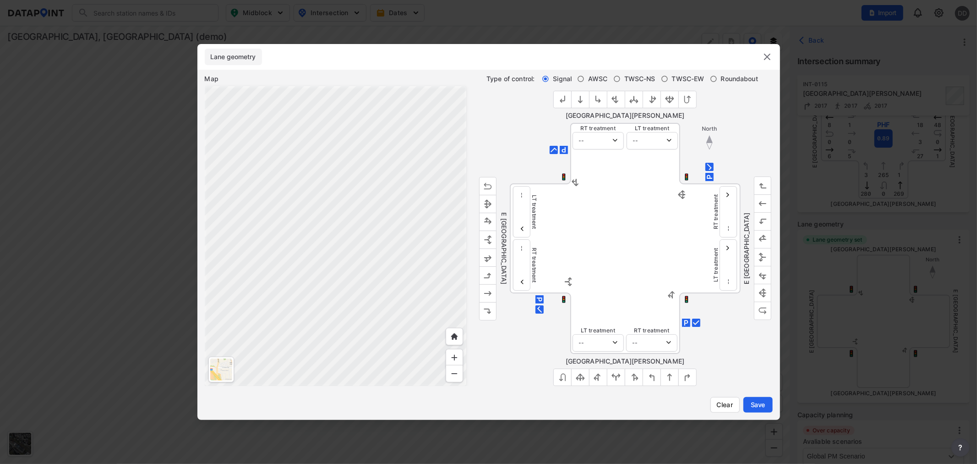
click at [772, 57] on img at bounding box center [767, 56] width 11 height 11
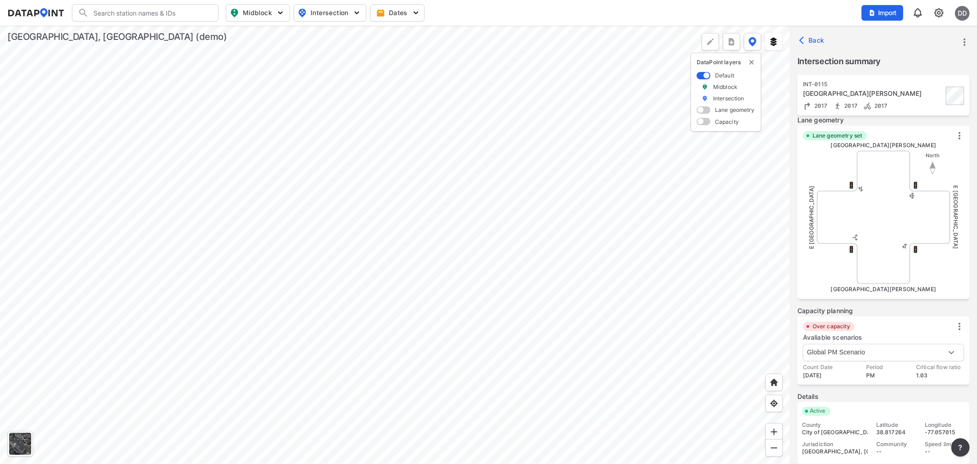
scroll to position [332, 0]
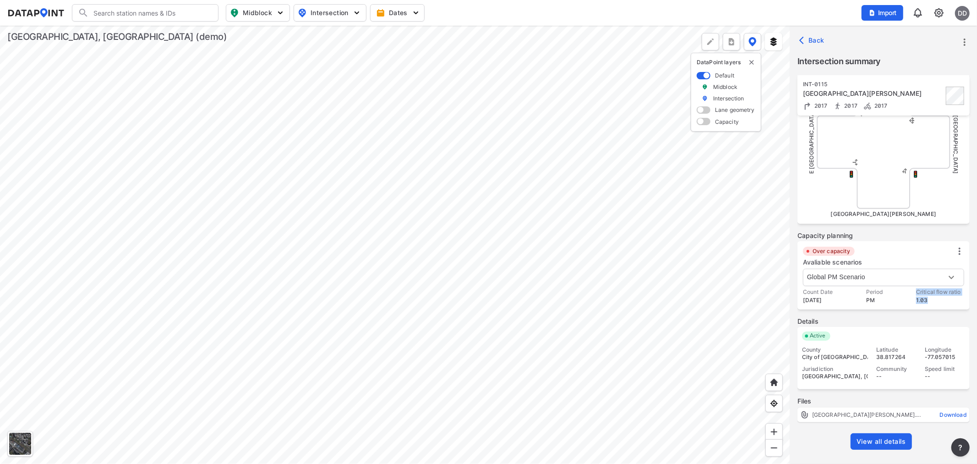
drag, startPoint x: 916, startPoint y: 289, endPoint x: 919, endPoint y: 303, distance: 14.0
click at [937, 299] on div "Critical flow ratio 1.03" at bounding box center [945, 296] width 59 height 16
click at [893, 294] on div "Count Date 2017-06-13 Period PM Critical flow ratio 1.03" at bounding box center [889, 296] width 172 height 16
drag, startPoint x: 880, startPoint y: 299, endPoint x: 795, endPoint y: 304, distance: 84.9
click at [794, 304] on div "INT-0115 Mt Vernon Ave & E Glendale Ave 2017 2017 2017 Peak hour summary June 1…" at bounding box center [883, 276] width 187 height 403
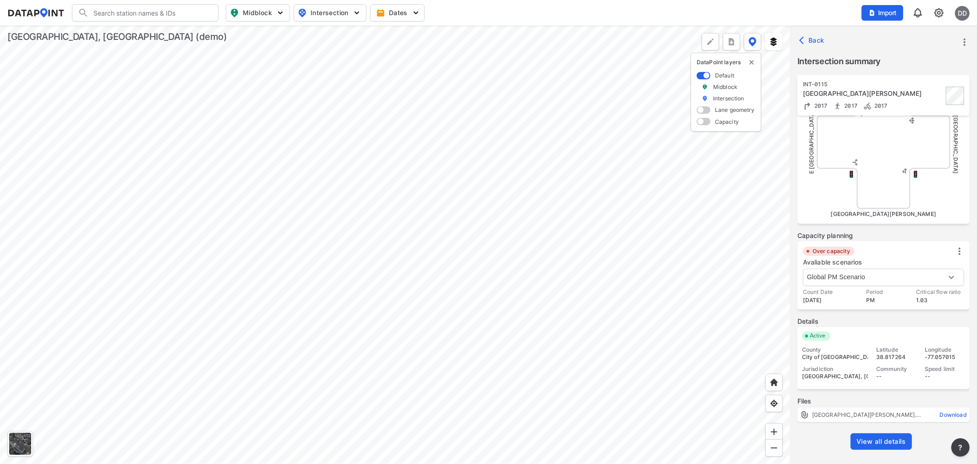
click at [903, 292] on div "Count Date 2017-06-13 Period PM Critical flow ratio 1.03" at bounding box center [889, 296] width 172 height 16
click at [851, 277] on body "Search Please enter a search term. Midblock Intersection Dates Import DD Import…" at bounding box center [488, 232] width 977 height 464
click at [852, 286] on li "Global MID Scenario" at bounding box center [838, 293] width 71 height 17
click at [893, 271] on body "Search Please enter a search term. Midblock Intersection Dates Import DD Import…" at bounding box center [488, 232] width 977 height 464
click at [844, 301] on li "Global AM Scenario" at bounding box center [838, 293] width 71 height 17
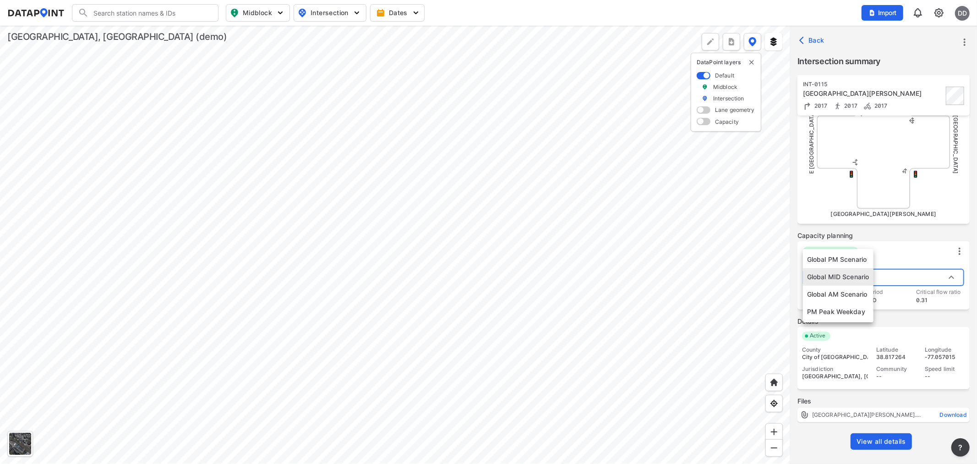
type input "5327"
click at [706, 121] on span at bounding box center [704, 121] width 14 height 7
click at [703, 122] on input "checkbox" at bounding box center [700, 122] width 6 height 0
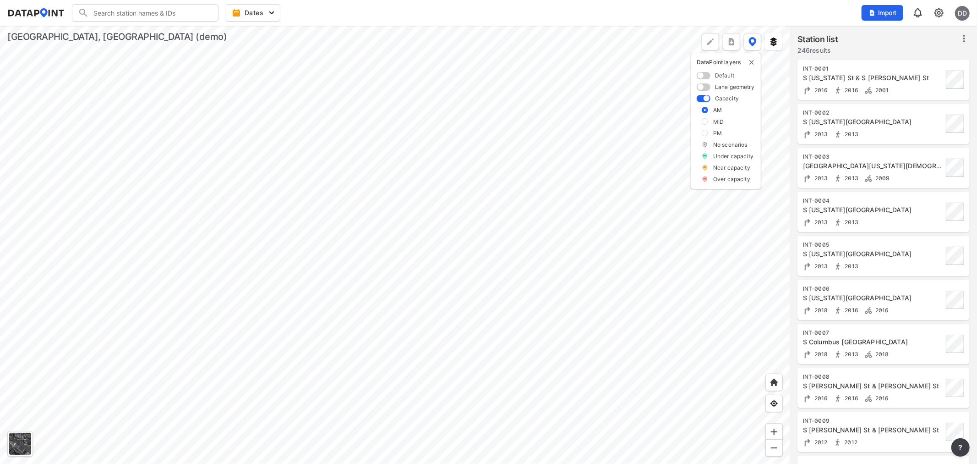
click at [519, 280] on div at bounding box center [395, 245] width 790 height 438
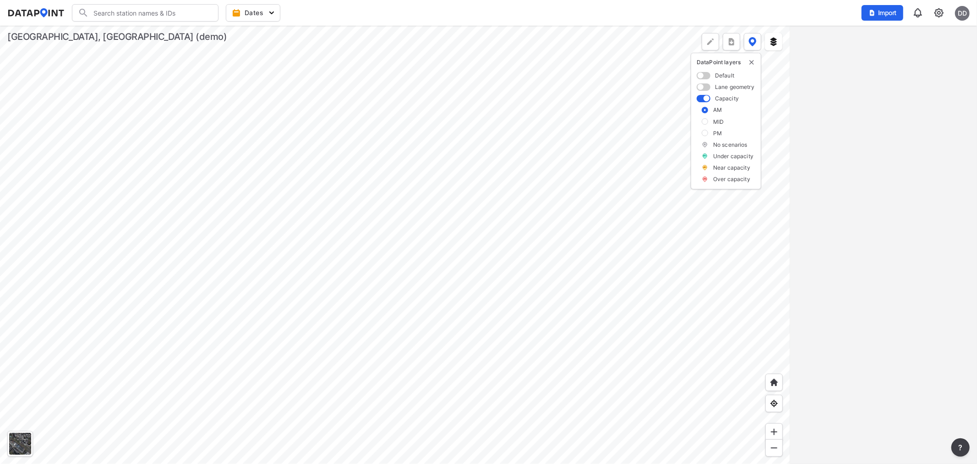
click at [706, 121] on label at bounding box center [705, 121] width 6 height 6
click at [0, 0] on input "checkbox" at bounding box center [0, 0] width 0 height 0
click at [705, 133] on label at bounding box center [705, 133] width 6 height 6
click at [0, 0] on input "checkbox" at bounding box center [0, 0] width 0 height 0
click at [542, 211] on div at bounding box center [395, 245] width 790 height 438
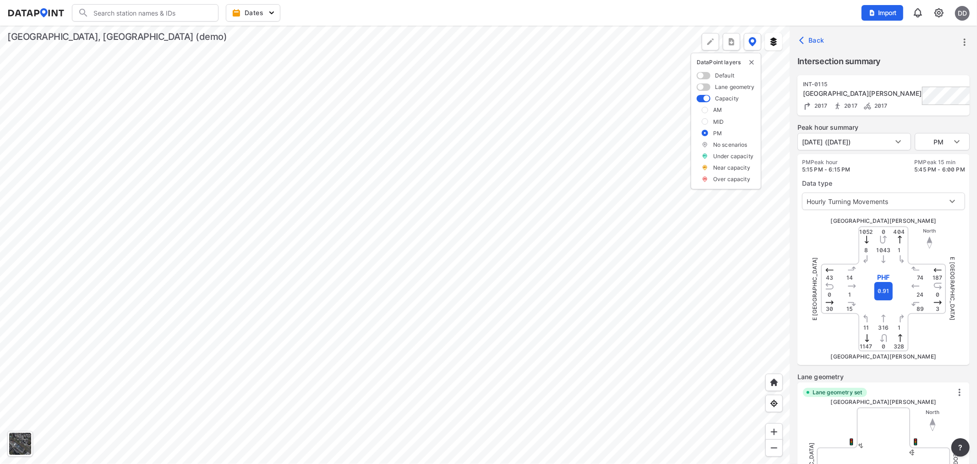
type input "5329"
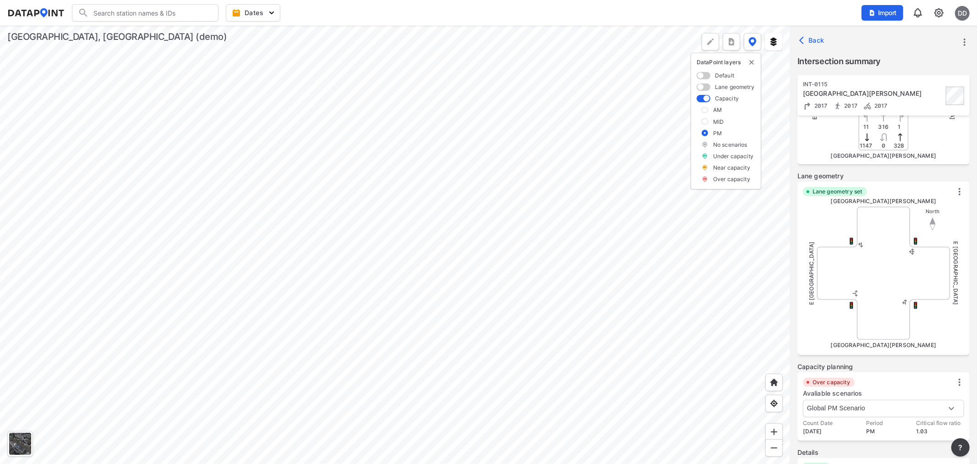
scroll to position [305, 0]
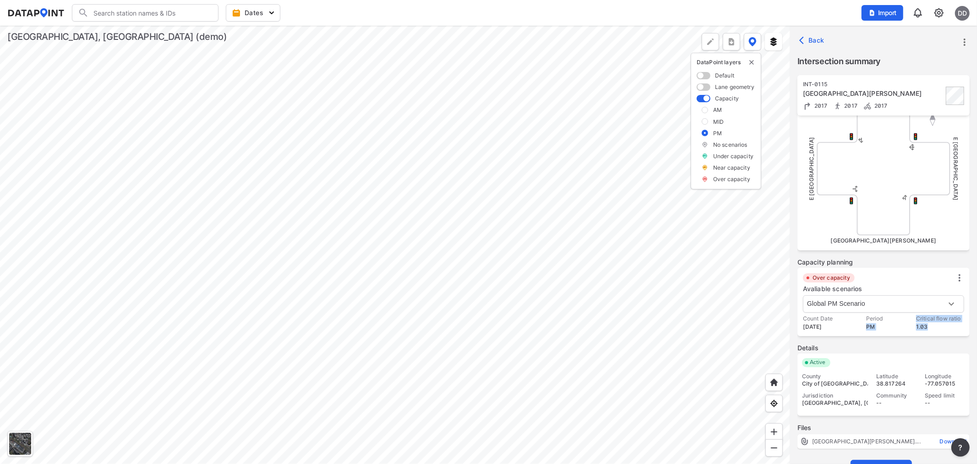
drag, startPoint x: 941, startPoint y: 324, endPoint x: 859, endPoint y: 330, distance: 82.2
click at [859, 330] on div "Over capacity Avaliable scenarios Global PM Scenario 5329 Count Date 2017-06-13…" at bounding box center [884, 302] width 172 height 68
click at [894, 330] on div "Count Date 2017-06-13 Period PM Critical flow ratio 1.03" at bounding box center [889, 323] width 172 height 16
click at [928, 324] on label "1.03" at bounding box center [938, 326] width 45 height 7
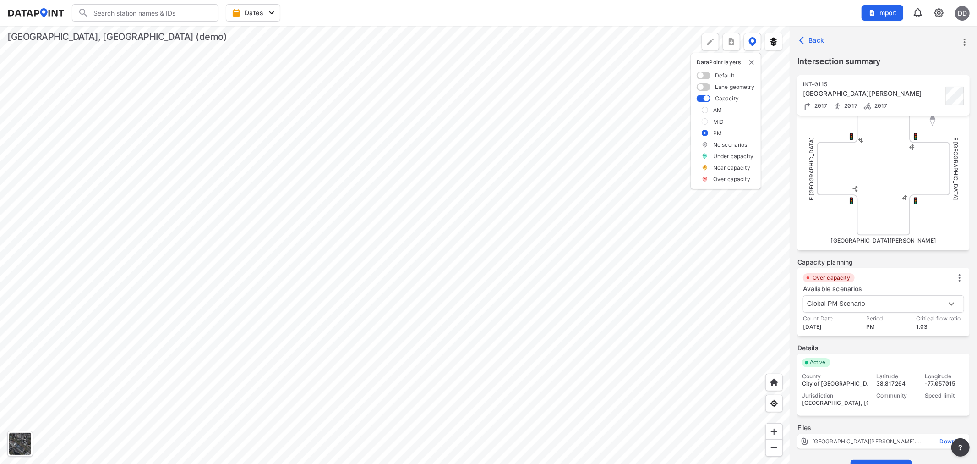
click at [908, 324] on div "Count Date 2017-06-13 Period PM Critical flow ratio 1.03" at bounding box center [889, 323] width 172 height 16
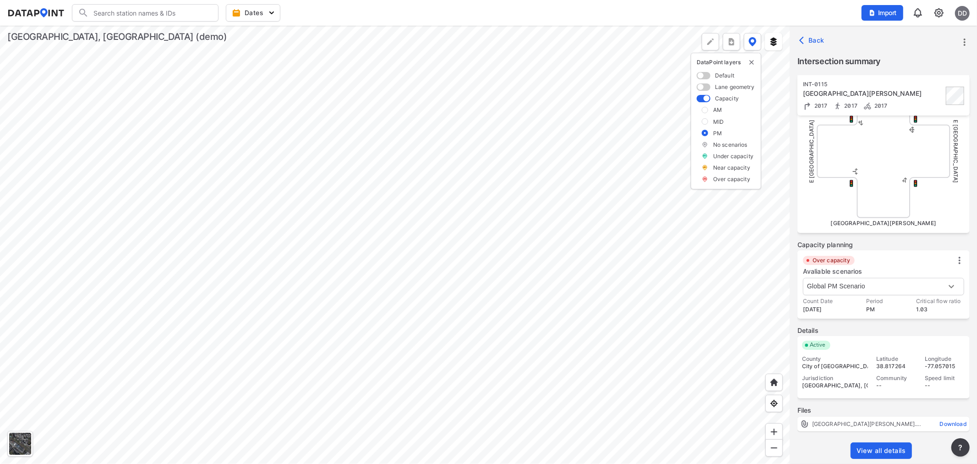
scroll to position [332, 0]
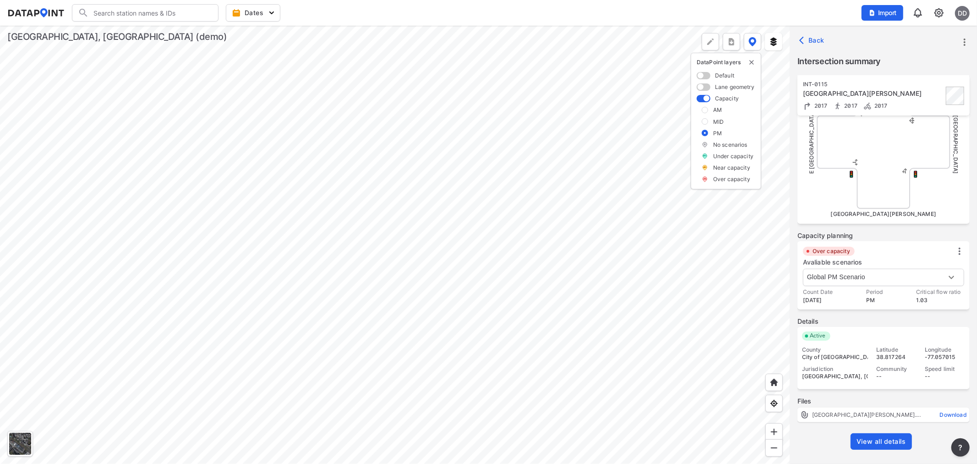
click at [882, 440] on span "View all details" at bounding box center [881, 441] width 49 height 9
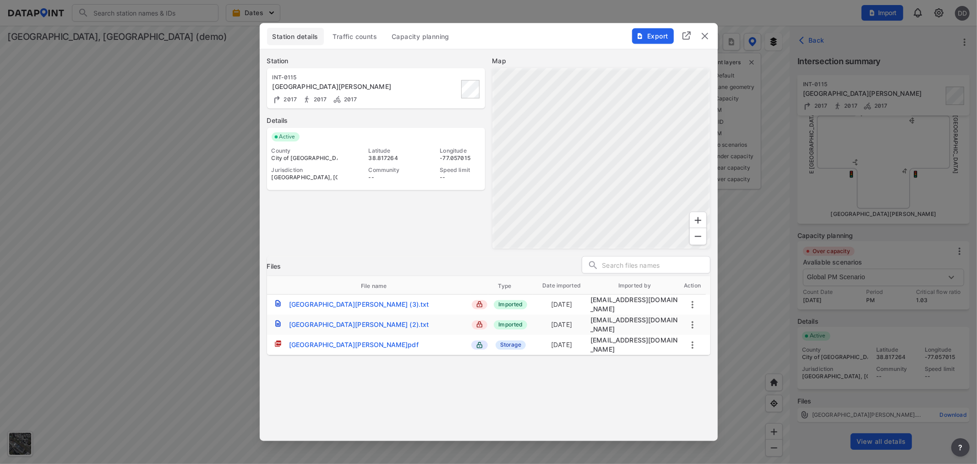
click at [361, 33] on span "Traffic counts" at bounding box center [355, 36] width 44 height 9
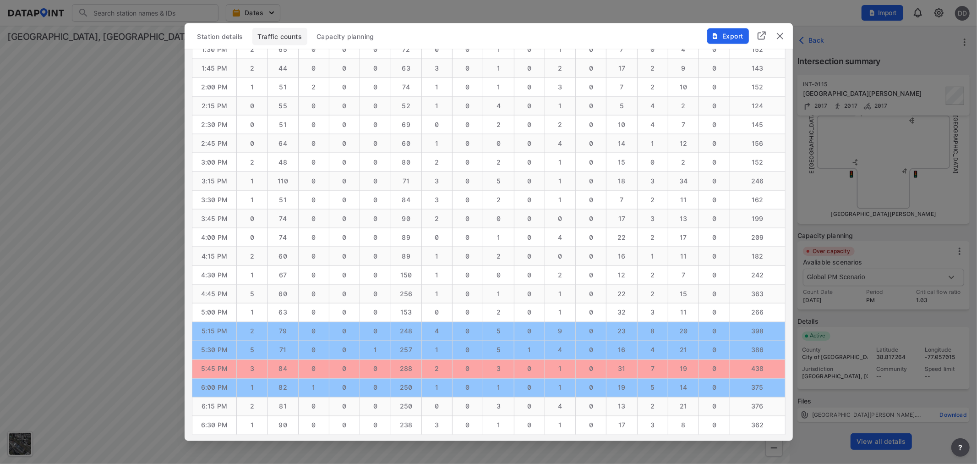
scroll to position [1127, 0]
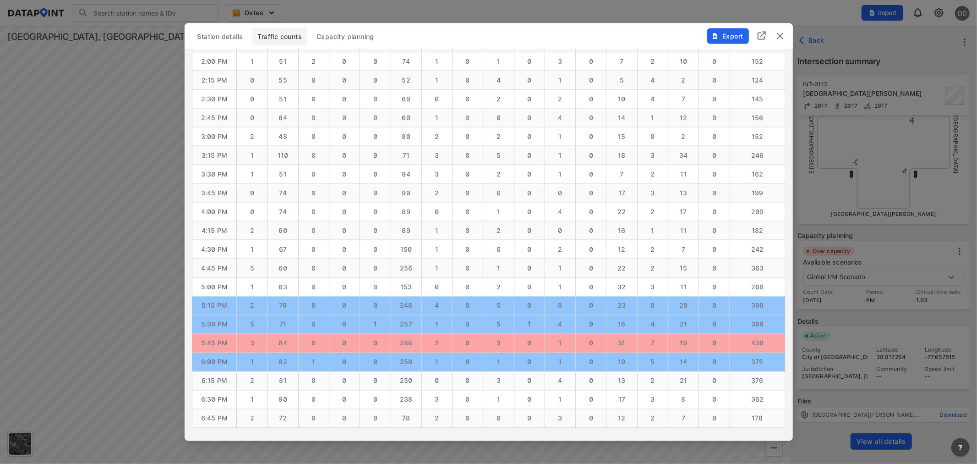
click at [351, 37] on span "Capacity planning" at bounding box center [346, 36] width 58 height 9
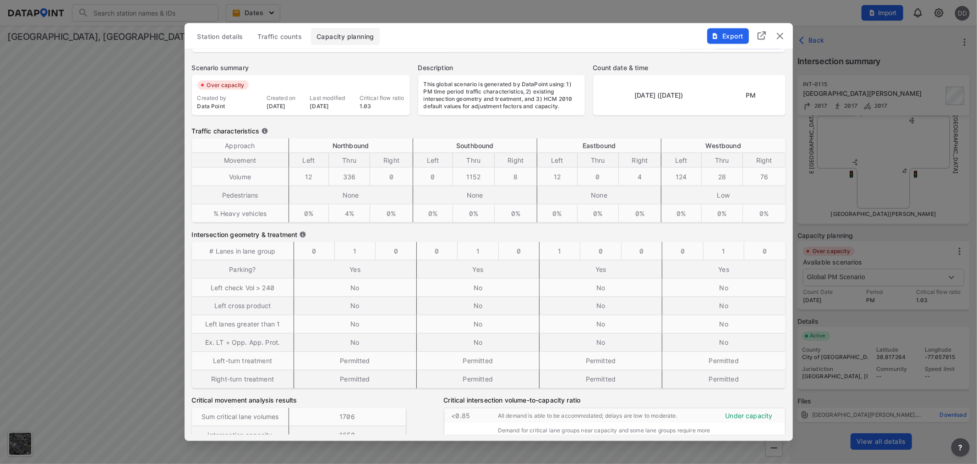
scroll to position [155, 0]
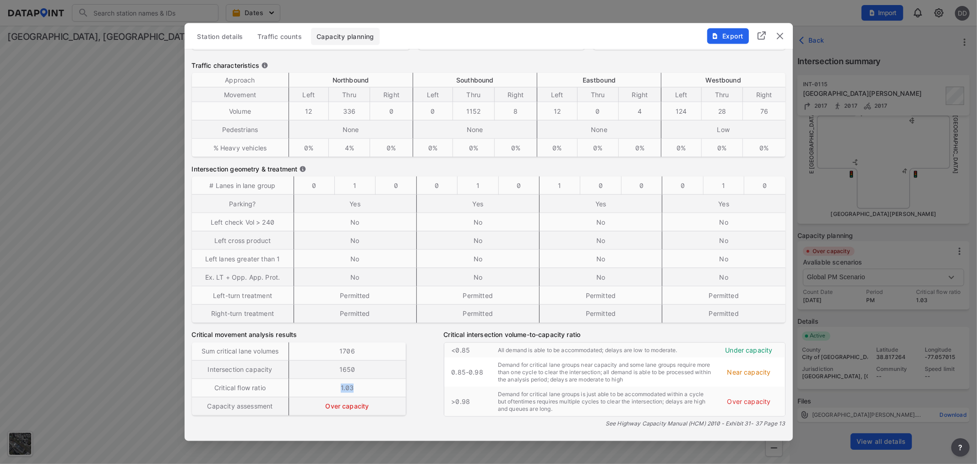
drag, startPoint x: 340, startPoint y: 387, endPoint x: 369, endPoint y: 386, distance: 29.3
click at [369, 386] on td "1.03" at bounding box center [347, 388] width 117 height 18
drag, startPoint x: 373, startPoint y: 411, endPoint x: 334, endPoint y: 406, distance: 38.8
click at [307, 411] on td "Over capacity" at bounding box center [347, 406] width 117 height 18
click at [431, 373] on div "Critical movement analysis results Sum critical lane volumes 1706 Intersection …" at bounding box center [489, 375] width 594 height 90
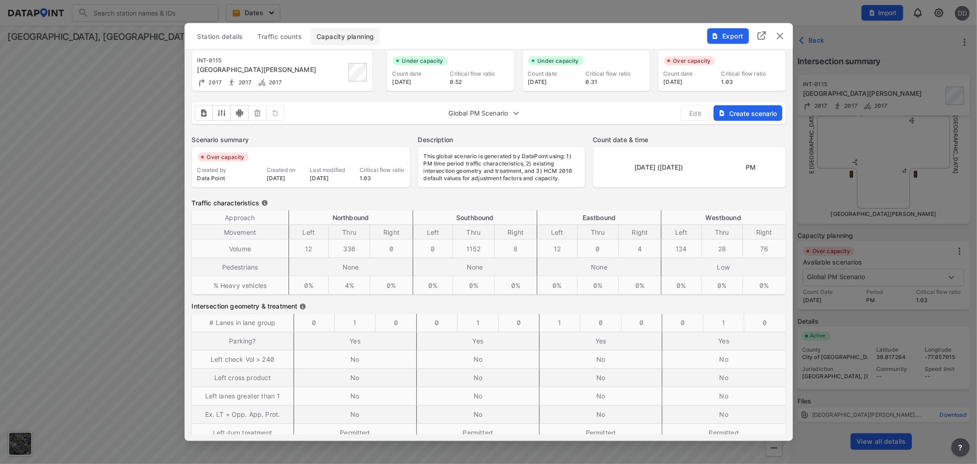
scroll to position [0, 0]
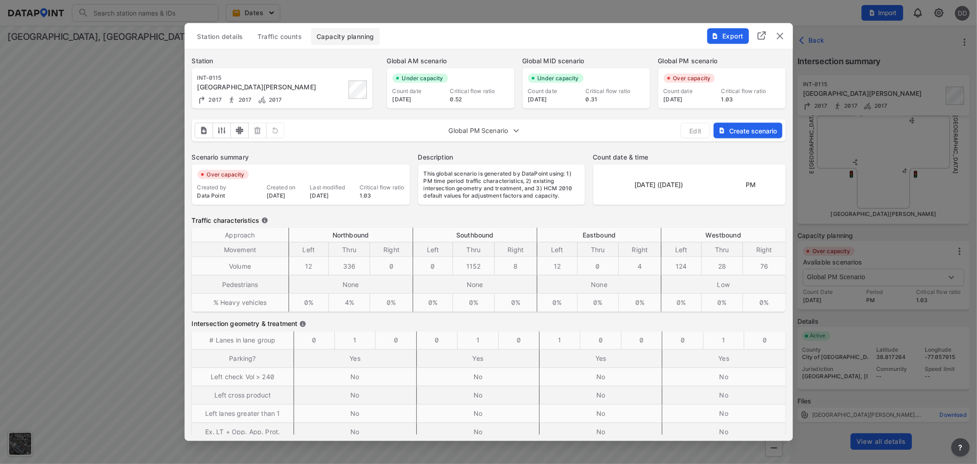
click at [517, 131] on body "Search Please enter a search term. Dates Import DD Import Data Templates File i…" at bounding box center [488, 232] width 977 height 464
click at [485, 182] on li "PM Peak Weekday" at bounding box center [478, 182] width 71 height 17
type input "1184"
click at [693, 129] on span "Edit" at bounding box center [696, 131] width 14 height 10
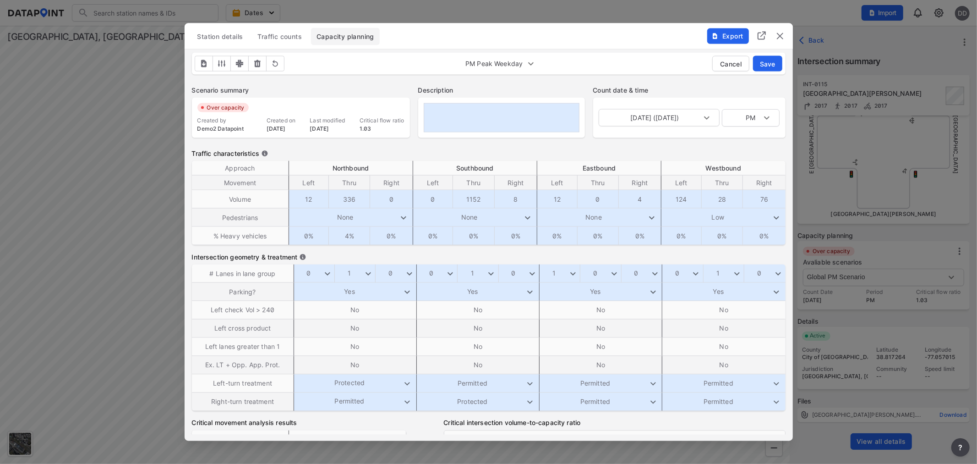
scroll to position [51, 0]
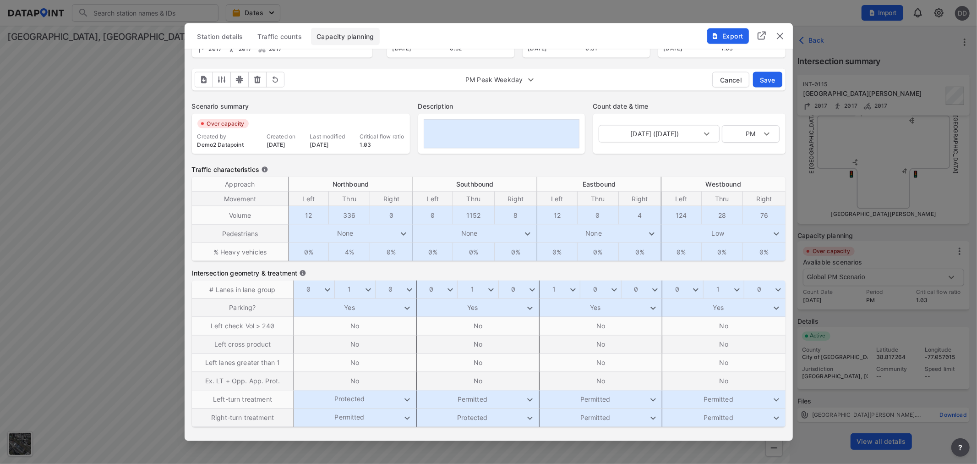
click at [469, 216] on input "1152" at bounding box center [474, 215] width 38 height 16
type input "2152"
click at [490, 165] on label "Traffic characteristics" at bounding box center [489, 169] width 594 height 9
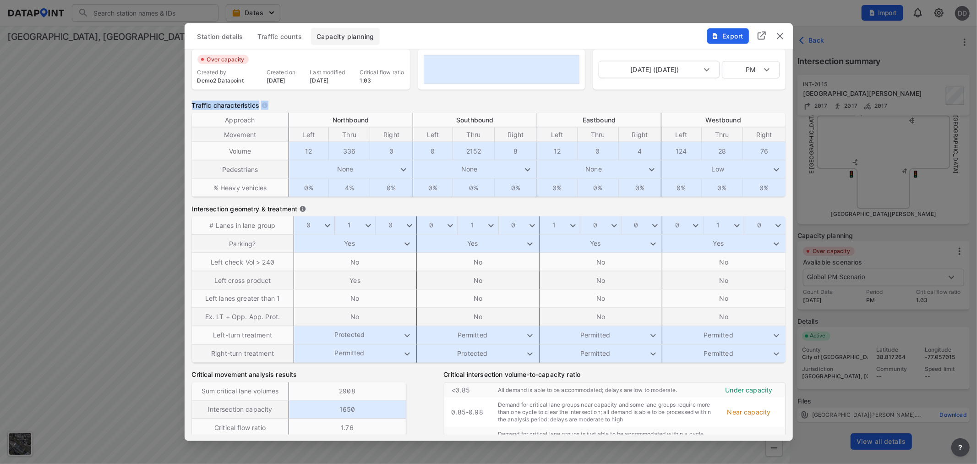
scroll to position [155, 0]
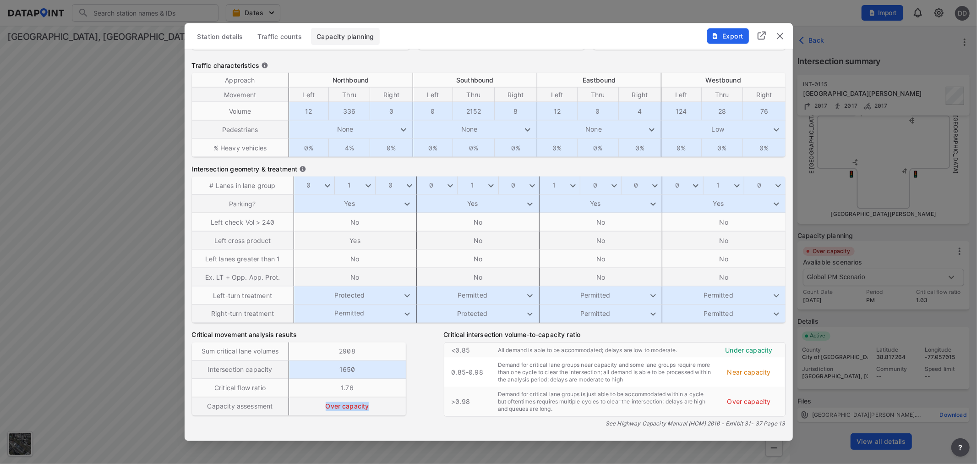
drag, startPoint x: 335, startPoint y: 405, endPoint x: 389, endPoint y: 411, distance: 54.9
click at [389, 411] on td "Over capacity" at bounding box center [347, 406] width 117 height 18
drag, startPoint x: 355, startPoint y: 384, endPoint x: 327, endPoint y: 388, distance: 28.3
click at [328, 388] on td "1.76" at bounding box center [347, 388] width 117 height 18
click at [428, 378] on div "Critical movement analysis results Sum critical lane volumes 2908 Intersection …" at bounding box center [489, 375] width 594 height 90
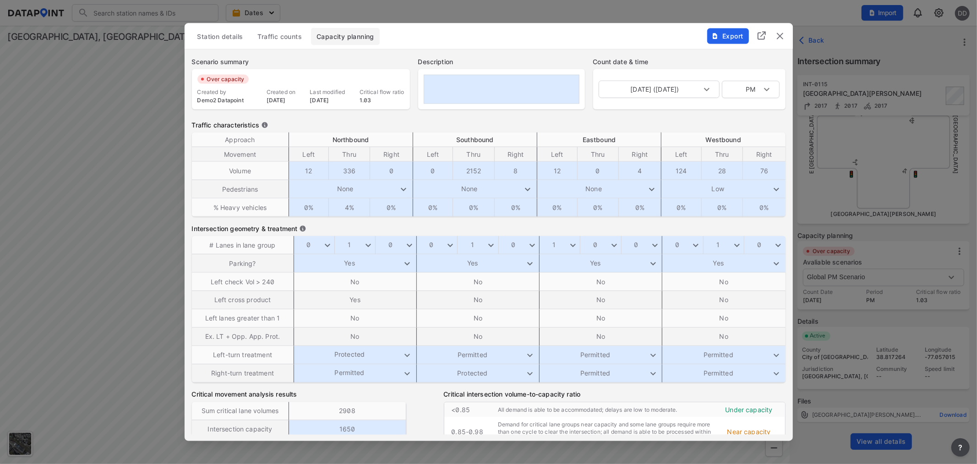
scroll to position [53, 0]
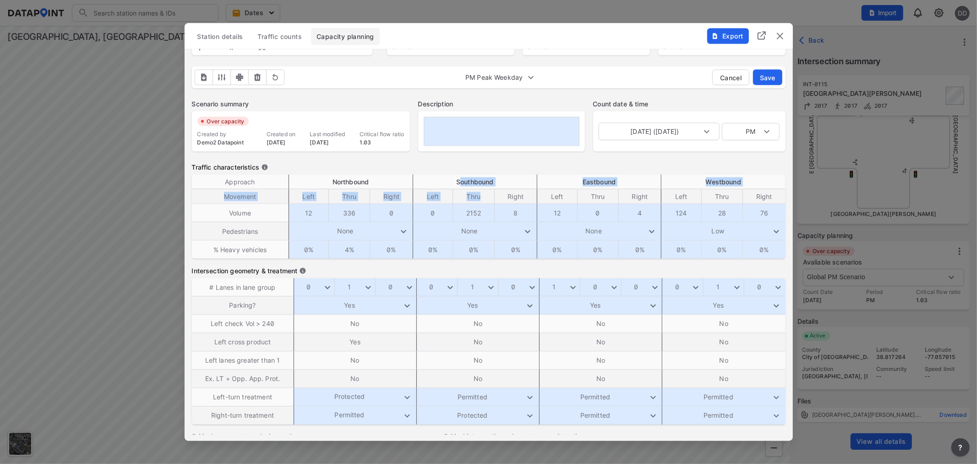
drag, startPoint x: 477, startPoint y: 181, endPoint x: 486, endPoint y: 199, distance: 19.9
click at [486, 199] on table "Approach Northbound Southbound Eastbound Westbound Movement Left Thru Right Lef…" at bounding box center [489, 217] width 594 height 84
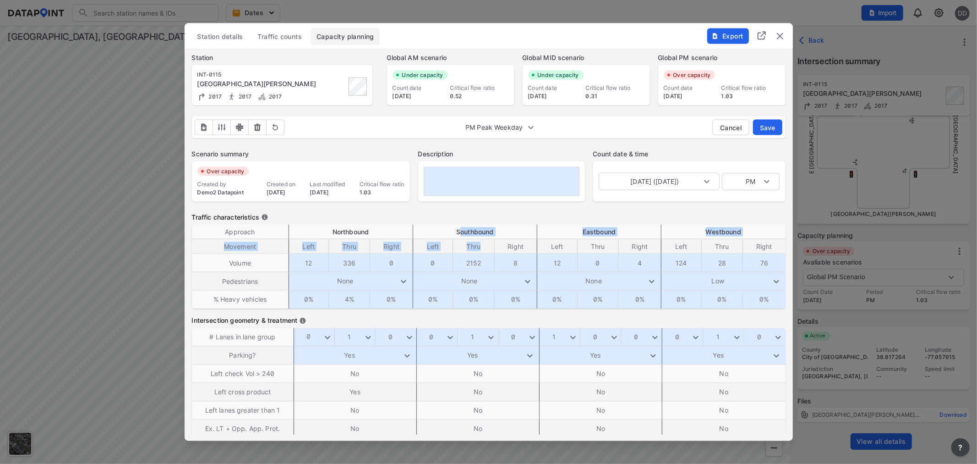
scroll to position [2, 0]
click at [218, 125] on img "outlined primary button group" at bounding box center [221, 128] width 9 height 9
click at [232, 147] on input "Show adjustment factors (scroll down to view)" at bounding box center [222, 150] width 36 height 12
checkbox input "true"
click at [435, 144] on div "Scenario summary Over capacity Created by Demo2 Datapoint Created on 11/10/2022…" at bounding box center [489, 464] width 609 height 651
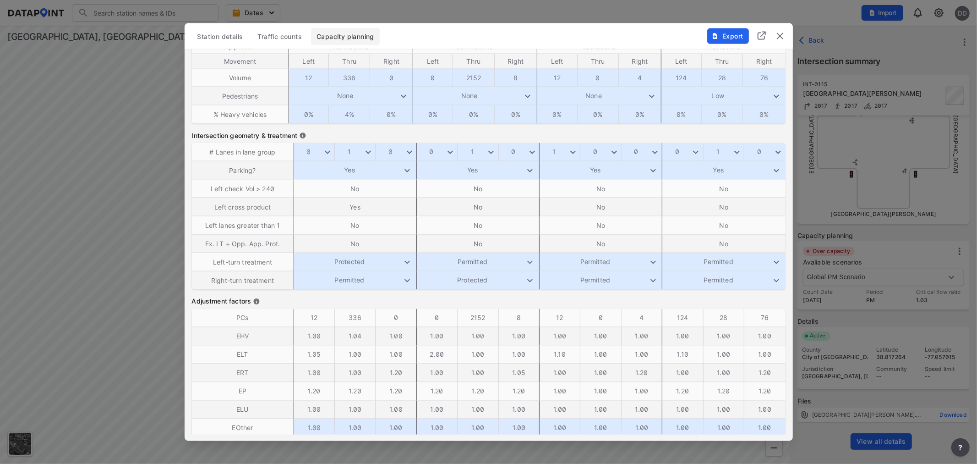
scroll to position [308, 0]
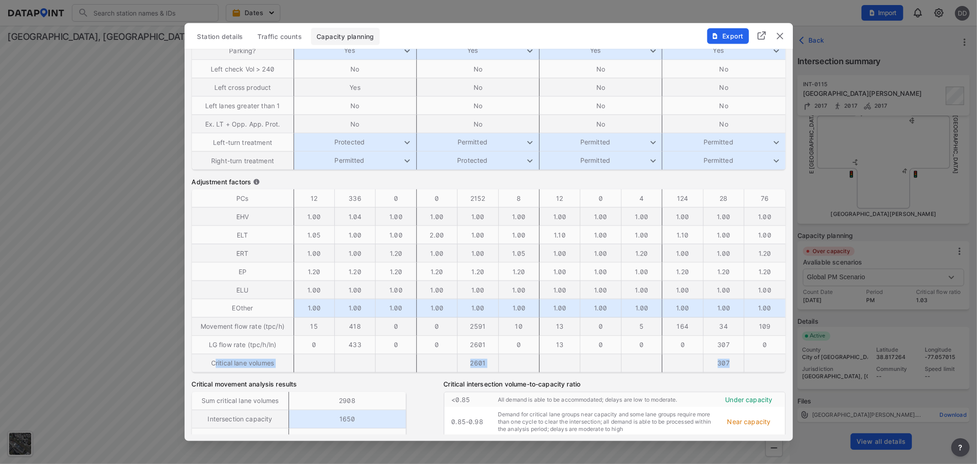
drag, startPoint x: 214, startPoint y: 361, endPoint x: 773, endPoint y: 365, distance: 559.0
click at [774, 367] on tr "Critical lane volumes 2601 307" at bounding box center [489, 363] width 594 height 18
click at [510, 360] on td at bounding box center [519, 363] width 41 height 18
click at [477, 360] on td "2601" at bounding box center [478, 363] width 41 height 18
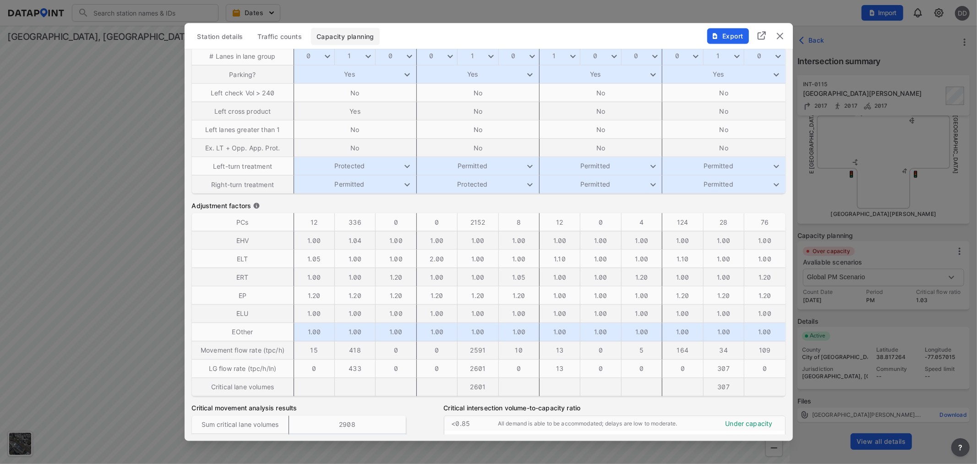
scroll to position [358, 0]
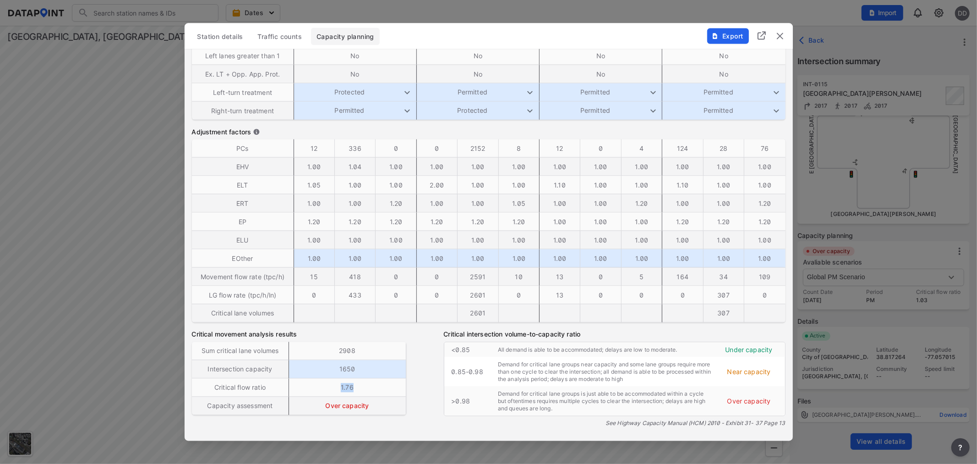
drag, startPoint x: 340, startPoint y: 391, endPoint x: 419, endPoint y: 381, distance: 79.9
click at [364, 386] on td "1.76" at bounding box center [347, 387] width 117 height 18
click at [419, 381] on div "Critical movement analysis results Sum critical lane volumes 2908 Intersection …" at bounding box center [489, 375] width 594 height 90
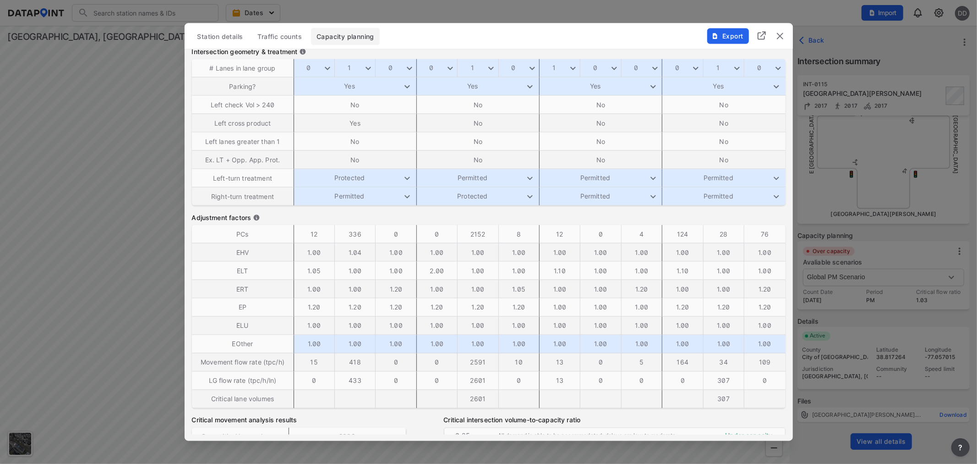
scroll to position [205, 0]
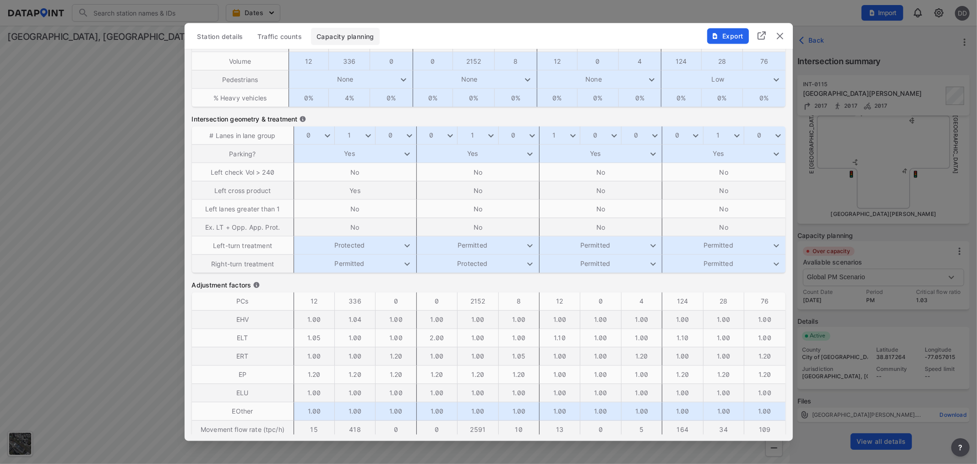
click at [489, 135] on body "Search Please enter a search term. Dates Import DD Import Data Templates File i…" at bounding box center [488, 232] width 977 height 464
click at [478, 154] on li "2" at bounding box center [486, 151] width 55 height 17
type input "2"
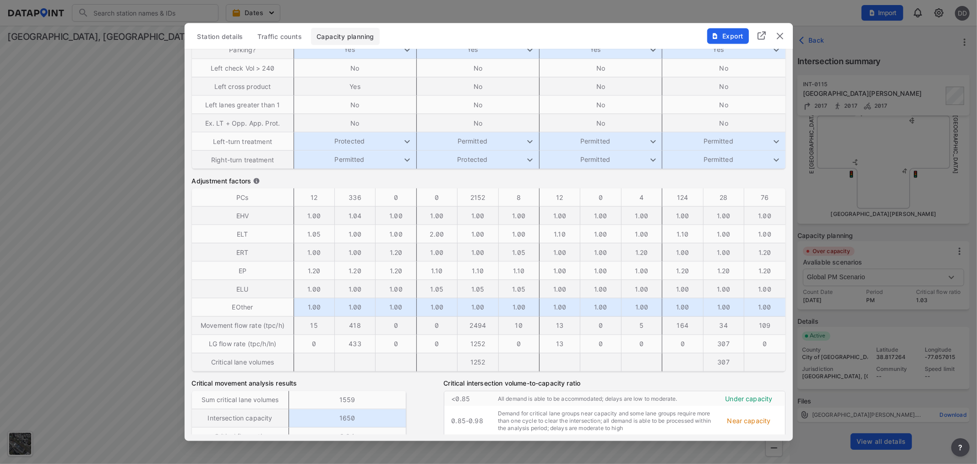
scroll to position [358, 0]
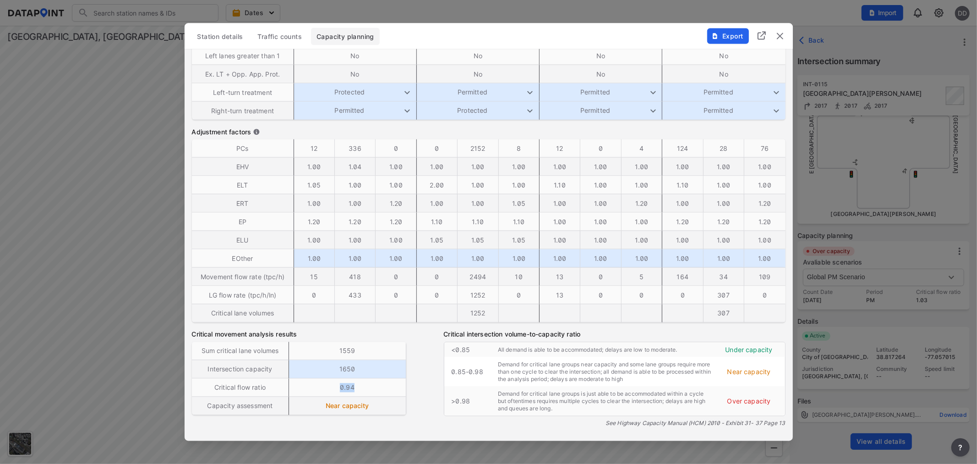
drag, startPoint x: 334, startPoint y: 384, endPoint x: 374, endPoint y: 385, distance: 39.4
click at [374, 385] on td "0.94" at bounding box center [347, 387] width 117 height 18
drag, startPoint x: 321, startPoint y: 404, endPoint x: 380, endPoint y: 406, distance: 59.6
click at [380, 406] on label "Near capacity" at bounding box center [348, 405] width 116 height 9
click at [423, 394] on div "Critical movement analysis results Sum critical lane volumes 1559 Intersection …" at bounding box center [489, 375] width 594 height 90
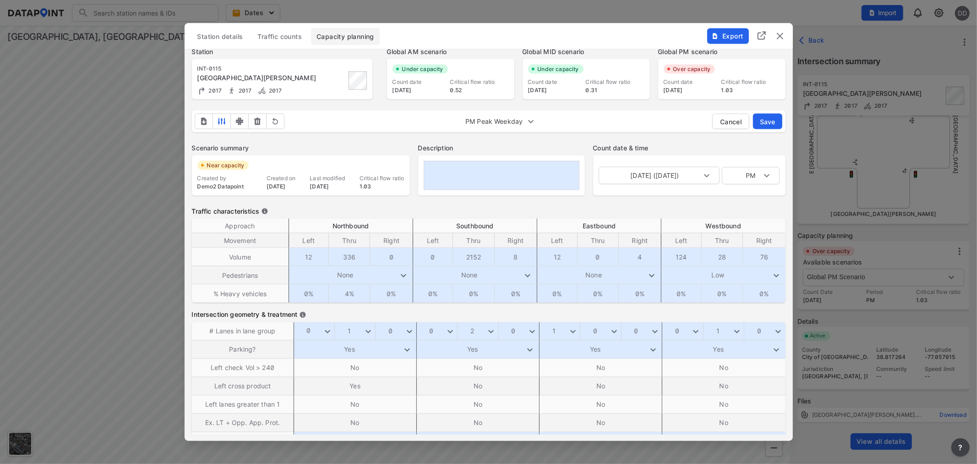
scroll to position [1, 0]
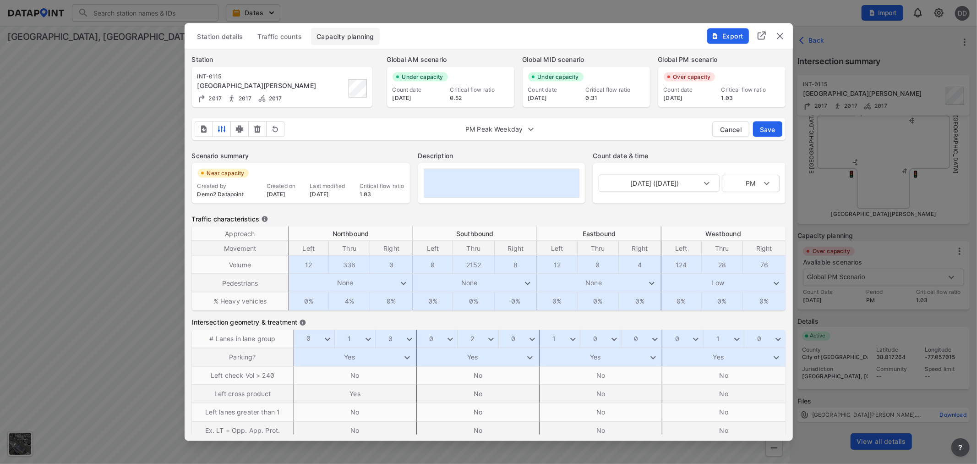
click at [474, 175] on textarea at bounding box center [502, 183] width 156 height 29
click at [203, 130] on img "outlined primary button group" at bounding box center [203, 129] width 9 height 9
click at [241, 167] on li "Export extended PDF" at bounding box center [242, 171] width 94 height 16
click at [784, 29] on div "Export" at bounding box center [746, 31] width 93 height 16
click at [784, 33] on img "delete" at bounding box center [780, 36] width 11 height 11
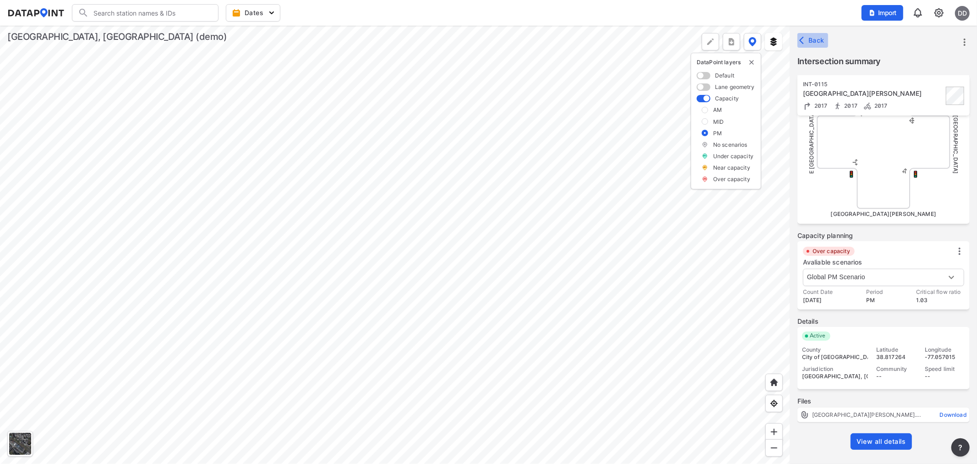
click at [814, 40] on span "Back" at bounding box center [812, 40] width 23 height 9
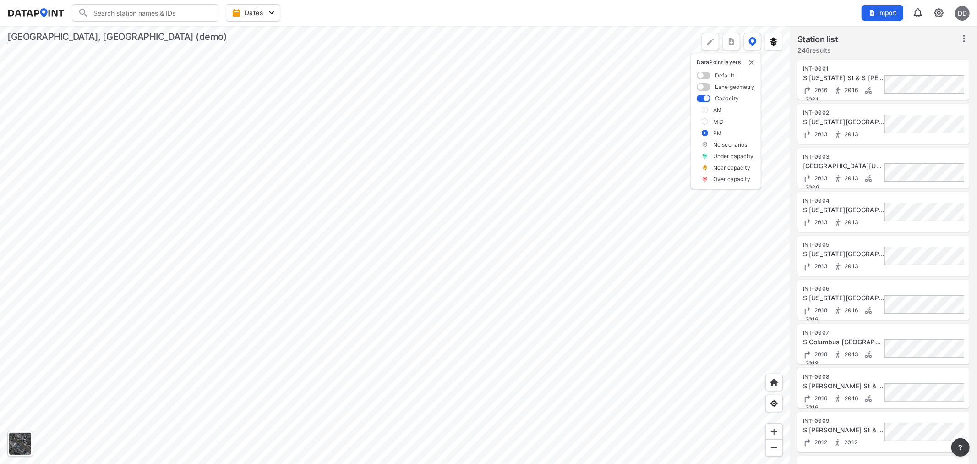
click at [732, 42] on img "more" at bounding box center [731, 41] width 9 height 9
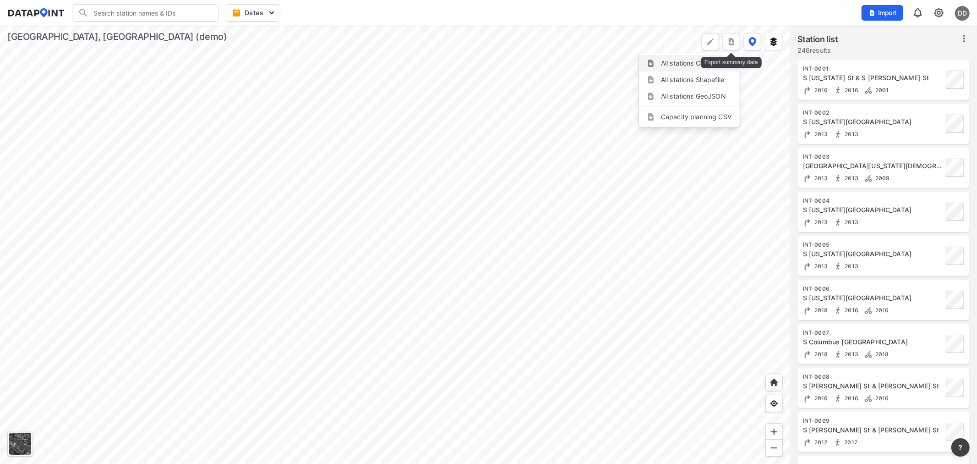
click at [676, 58] on li "All stations CSV" at bounding box center [689, 63] width 101 height 16
click at [583, 6] on div "Search Please enter a search term. Dates Import DD" at bounding box center [488, 12] width 963 height 17
click at [734, 40] on img "more" at bounding box center [731, 41] width 9 height 9
click at [732, 40] on img "more" at bounding box center [731, 41] width 9 height 9
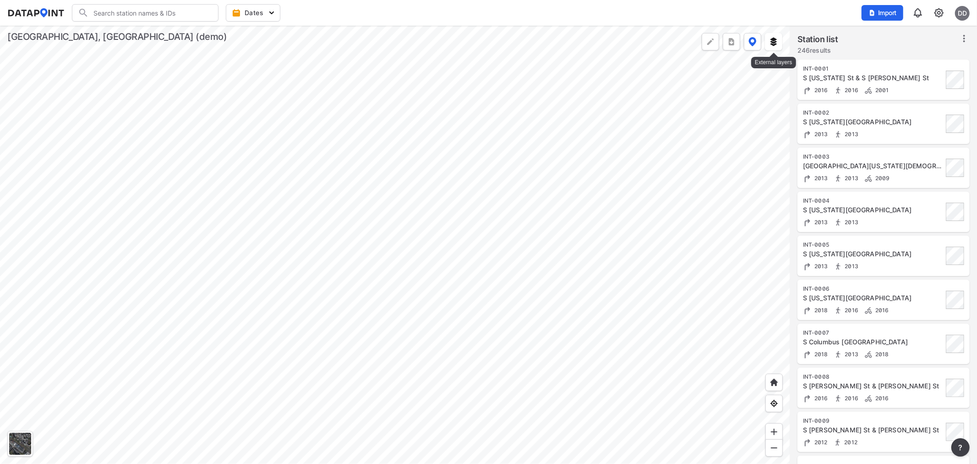
click at [773, 39] on img at bounding box center [773, 41] width 9 height 9
click at [720, 121] on input "Streets" at bounding box center [721, 122] width 6 height 6
click at [557, 216] on div at bounding box center [395, 245] width 790 height 438
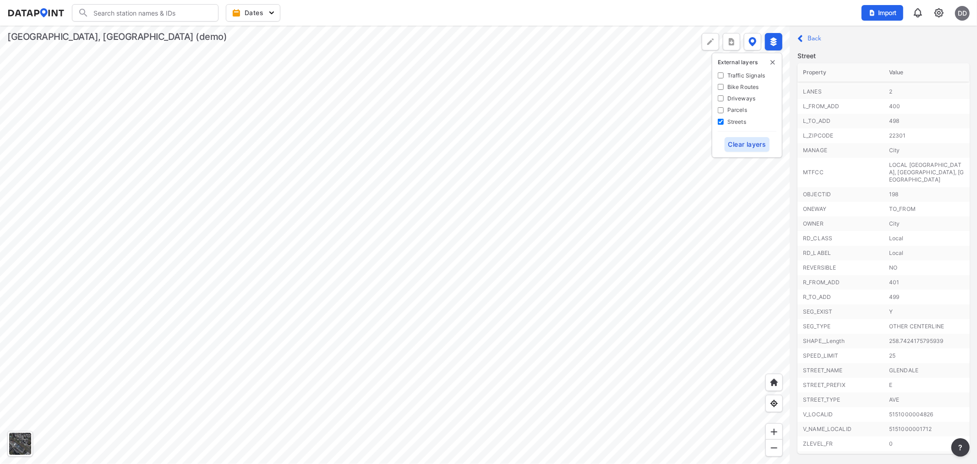
scroll to position [82, 0]
drag, startPoint x: 802, startPoint y: 342, endPoint x: 932, endPoint y: 353, distance: 129.7
click at [904, 343] on tr "SPEED_LIMIT 25" at bounding box center [884, 344] width 172 height 15
click at [560, 225] on div at bounding box center [395, 245] width 790 height 438
click at [741, 144] on span "Clear layers" at bounding box center [748, 144] width 38 height 9
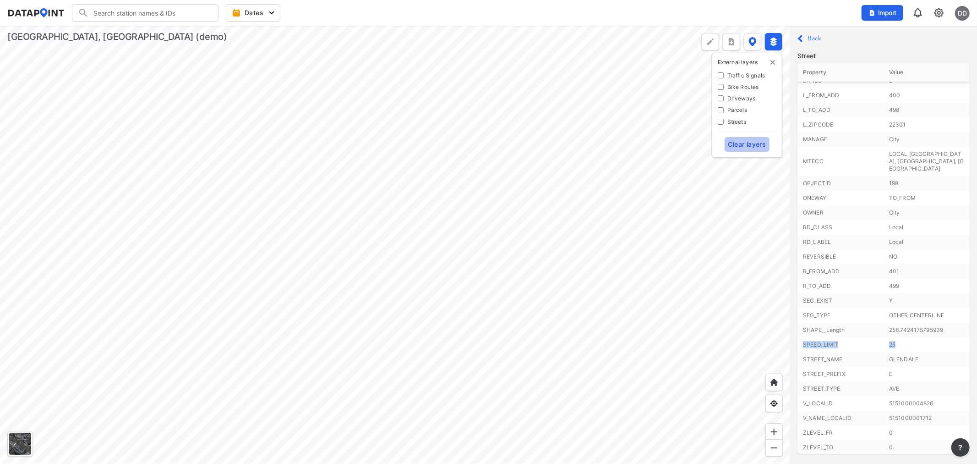
checkbox input "false"
click at [814, 39] on label "Back" at bounding box center [815, 38] width 14 height 6
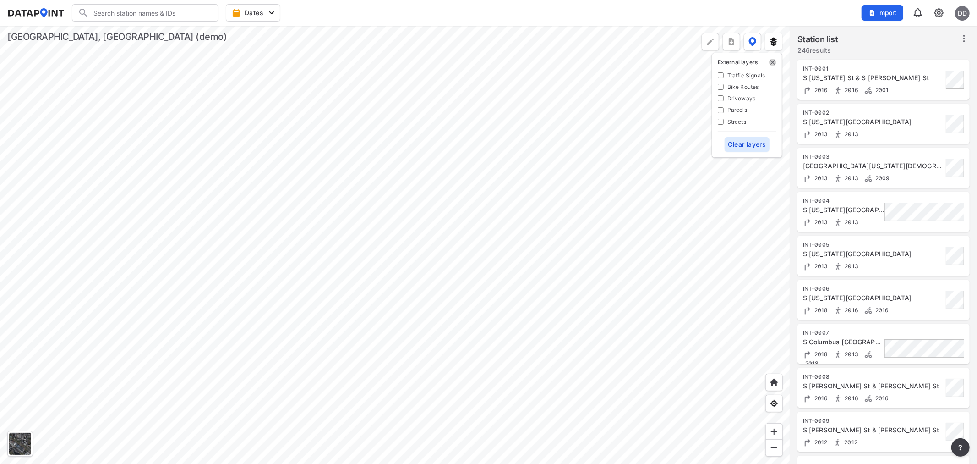
click at [773, 60] on img "delete" at bounding box center [772, 62] width 7 height 7
click at [751, 39] on img at bounding box center [753, 41] width 8 height 9
click at [699, 100] on span at bounding box center [704, 98] width 14 height 7
click at [699, 99] on input "checkbox" at bounding box center [700, 99] width 6 height 0
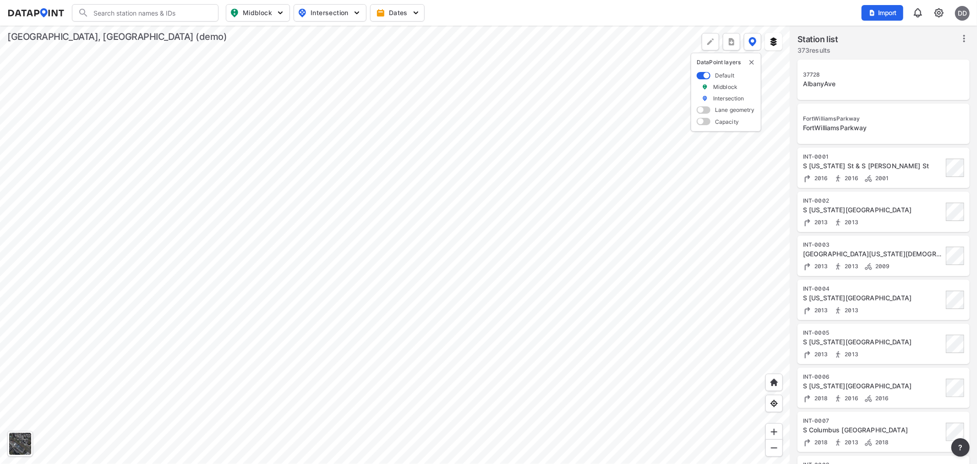
click at [722, 5] on div "Search Please enter a search term. Midblock Intersection Dates Import DD" at bounding box center [488, 12] width 963 height 17
click at [464, 204] on div at bounding box center [395, 245] width 790 height 438
click at [774, 40] on img at bounding box center [773, 41] width 9 height 9
click at [775, 61] on img "delete" at bounding box center [772, 62] width 7 height 7
click at [545, 245] on div at bounding box center [395, 245] width 790 height 438
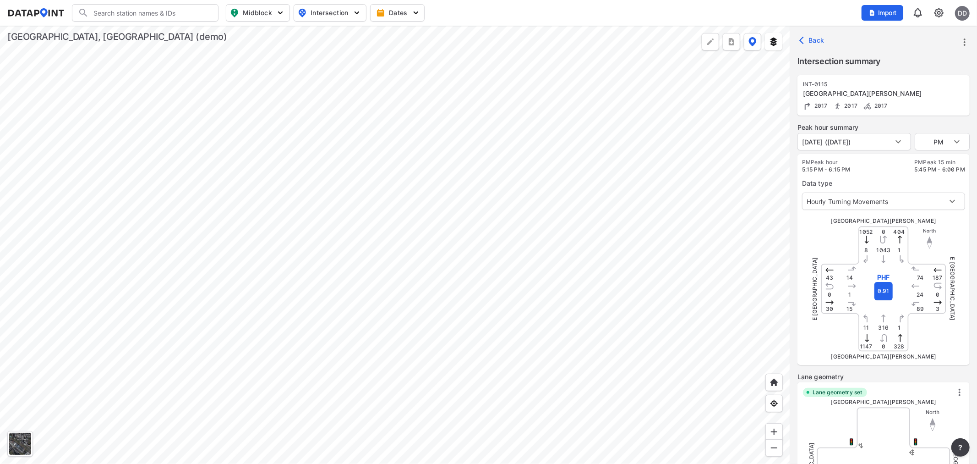
type input "5329"
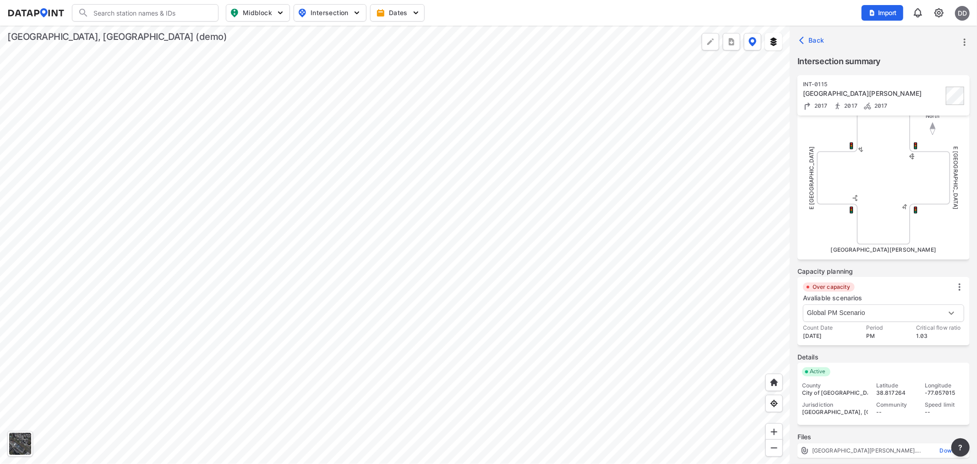
scroll to position [332, 0]
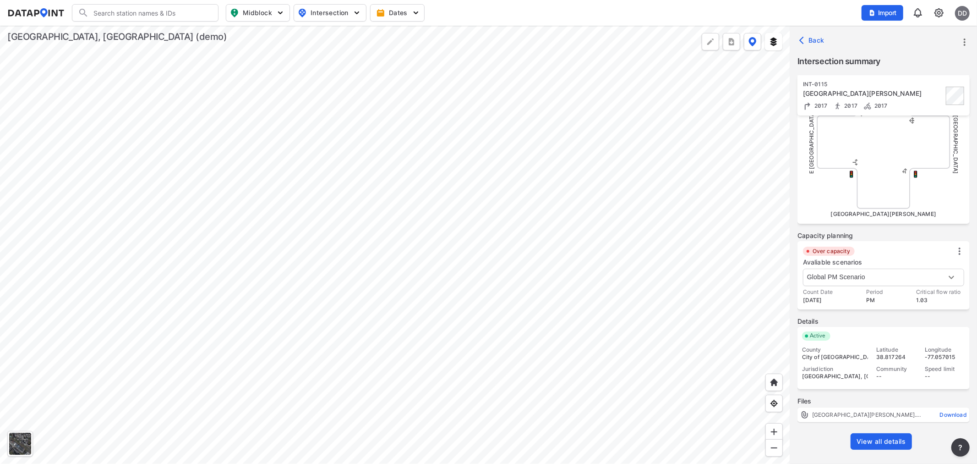
click at [878, 441] on span "View all details" at bounding box center [881, 441] width 49 height 9
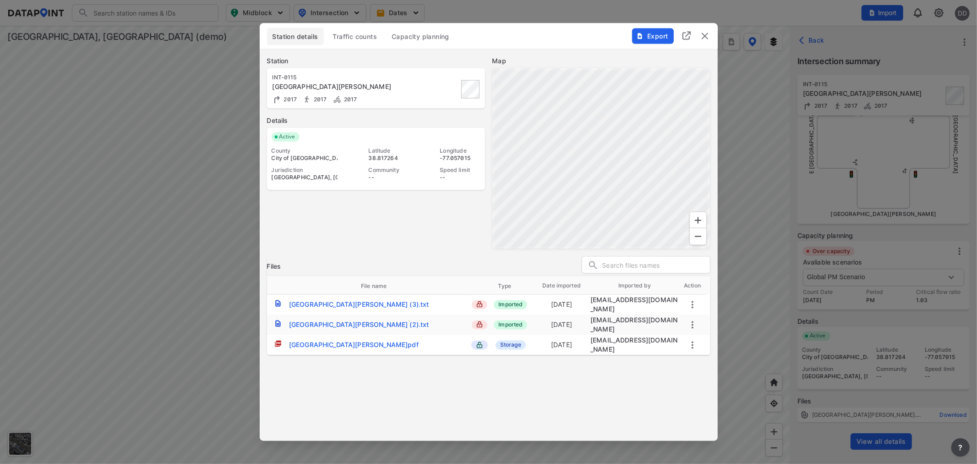
click at [366, 340] on div "Mt Vernon Ave & Glendale Avenue_.pdf" at bounding box center [354, 344] width 130 height 9
click at [705, 33] on img "delete" at bounding box center [705, 36] width 11 height 11
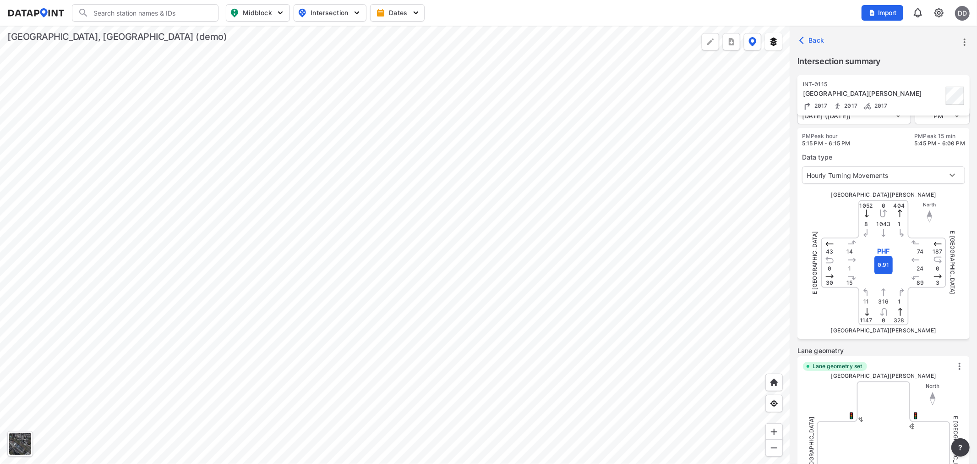
scroll to position [0, 0]
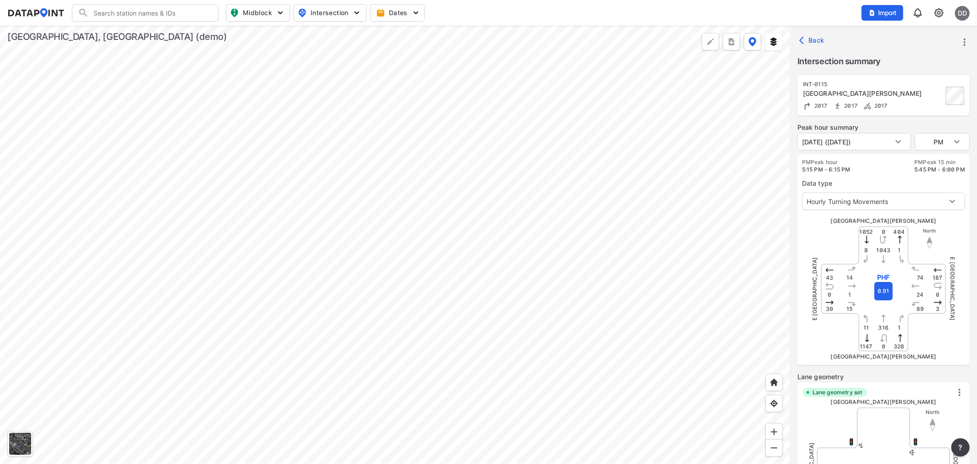
click at [969, 41] on icon "more" at bounding box center [965, 42] width 11 height 11
drag, startPoint x: 920, startPoint y: 104, endPoint x: 871, endPoint y: 227, distance: 132.2
click at [920, 103] on li "Edit station details" at bounding box center [926, 104] width 88 height 16
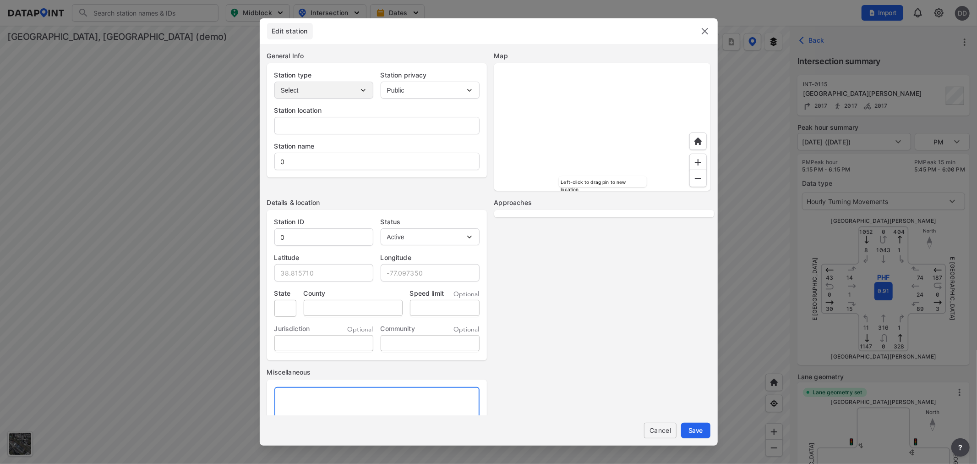
click at [340, 402] on textarea at bounding box center [376, 416] width 205 height 59
select select "WB"
select select "SB"
select select "NB"
select select "EB"
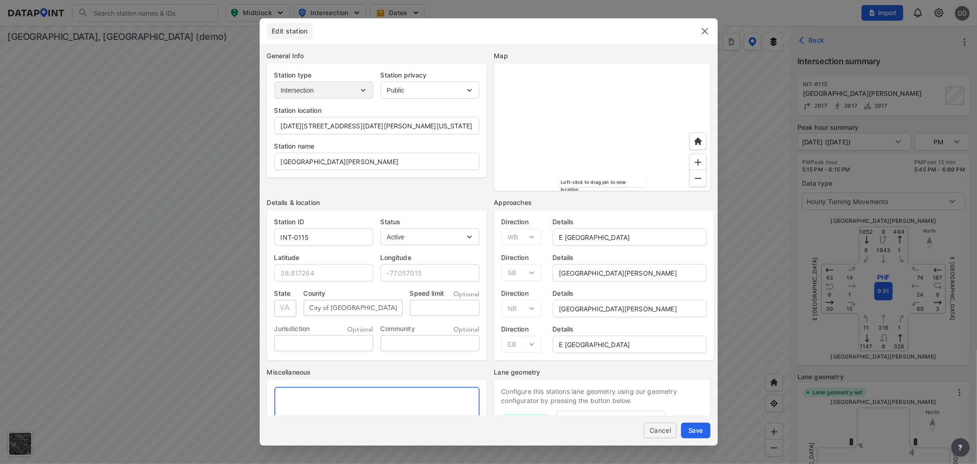
type input "1056-1098 Mt Vernon Ave, Alexandria, Virginia, 223"
type input "Mt Vernon Ave & E Glendale Ave"
type input "INT-0115"
type input "38.817264"
type input "-77.057015"
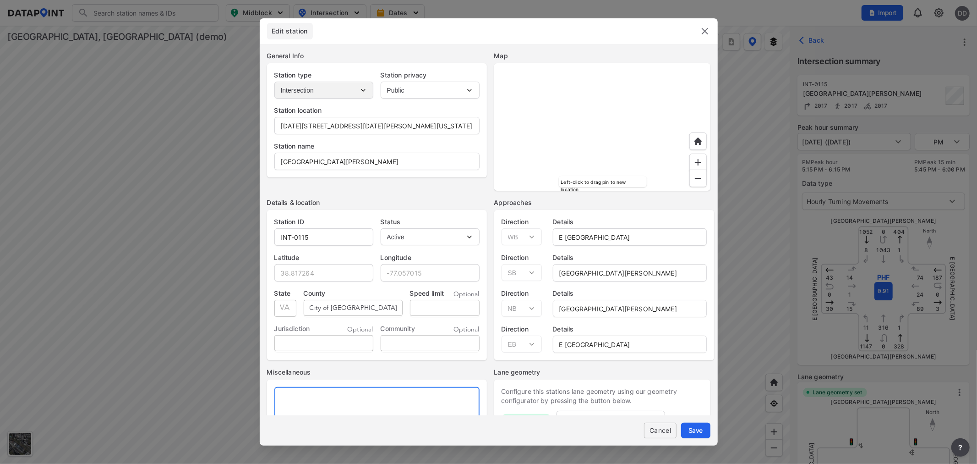
type input "VA"
type input "City of [GEOGRAPHIC_DATA]"
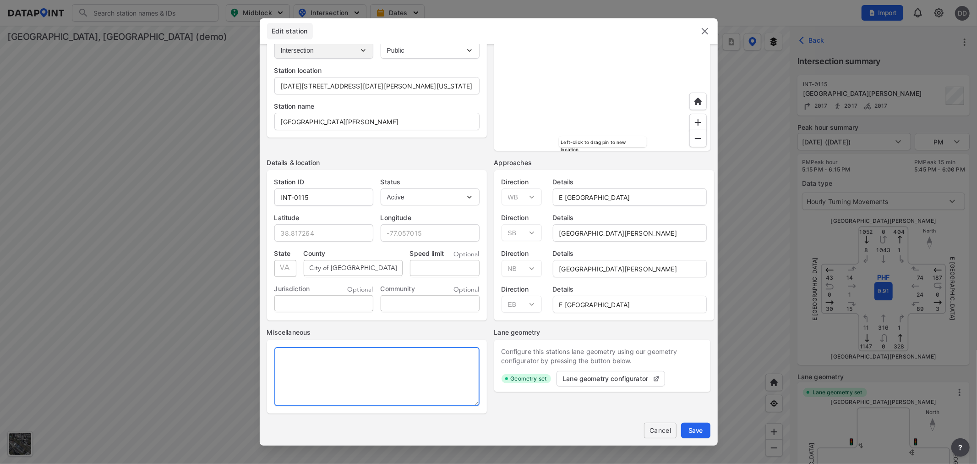
click at [323, 358] on textarea at bounding box center [376, 376] width 205 height 59
type textarea "crash report included"
click at [695, 428] on span "Save" at bounding box center [696, 430] width 15 height 10
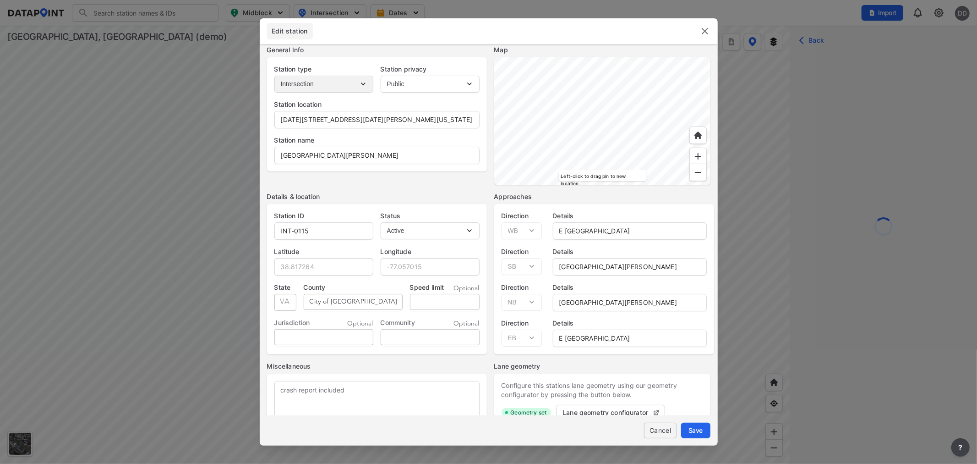
scroll to position [74, 0]
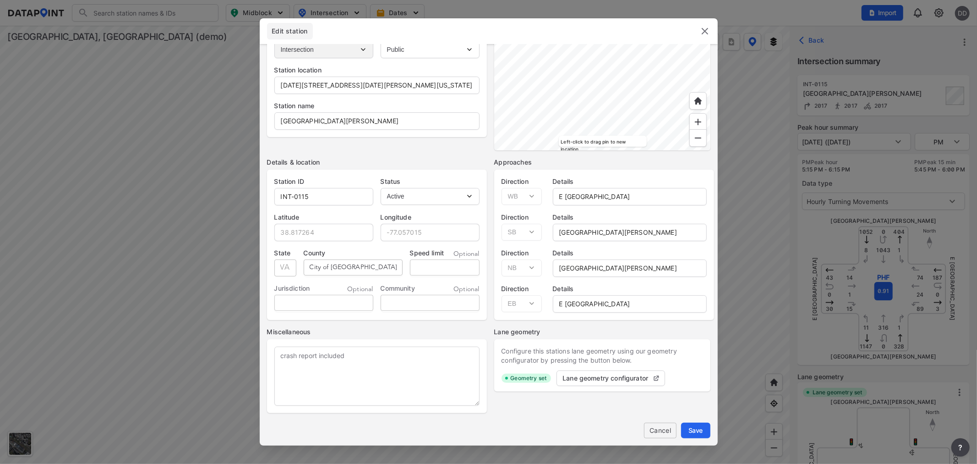
click at [703, 31] on img at bounding box center [705, 31] width 11 height 11
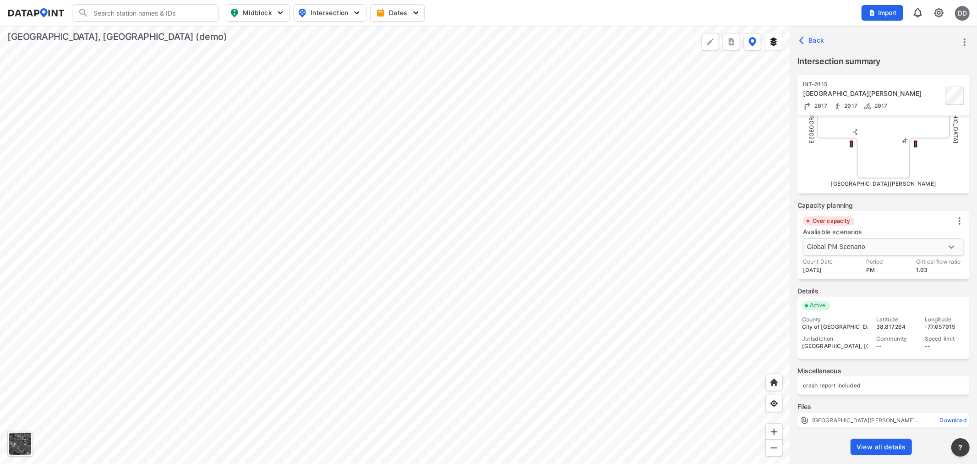
scroll to position [367, 0]
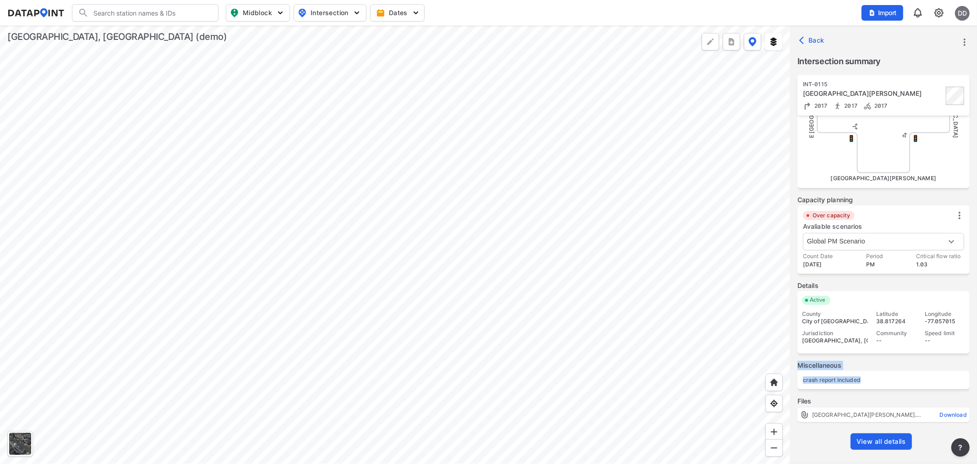
drag, startPoint x: 799, startPoint y: 364, endPoint x: 869, endPoint y: 378, distance: 71.5
click at [869, 378] on div "Peak hour summary June 13, 2017 (Tuesday) June 13, 2017 (Tuesday) PM PM PM Peak…" at bounding box center [884, 109] width 172 height 708
click at [869, 378] on div "crash report included" at bounding box center [884, 380] width 172 height 18
drag, startPoint x: 868, startPoint y: 378, endPoint x: 814, endPoint y: 384, distance: 54.4
click at [799, 387] on div "crash report included" at bounding box center [884, 380] width 172 height 18
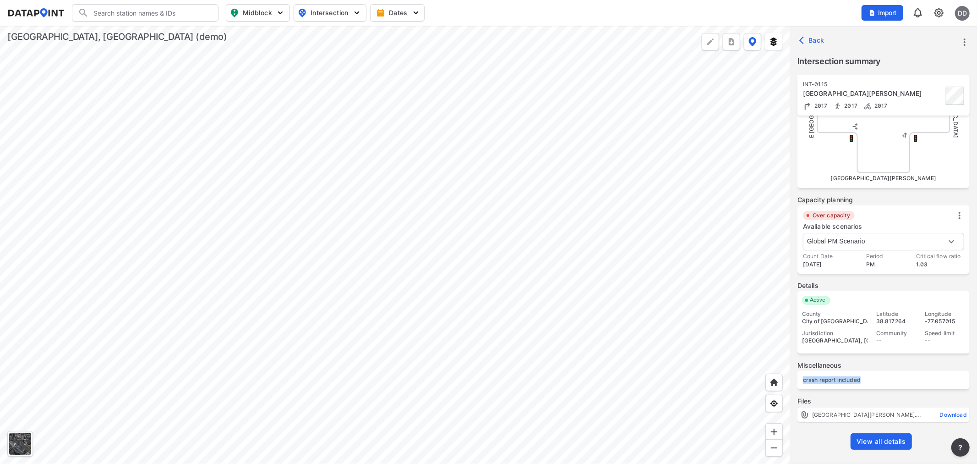
click at [845, 378] on div "crash report included" at bounding box center [884, 380] width 172 height 18
click at [868, 381] on div "crash report included" at bounding box center [884, 380] width 172 height 18
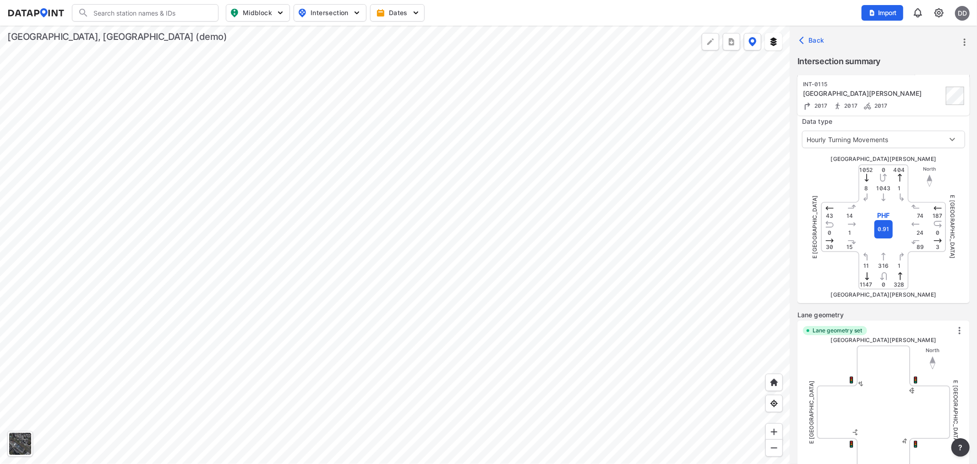
scroll to position [0, 0]
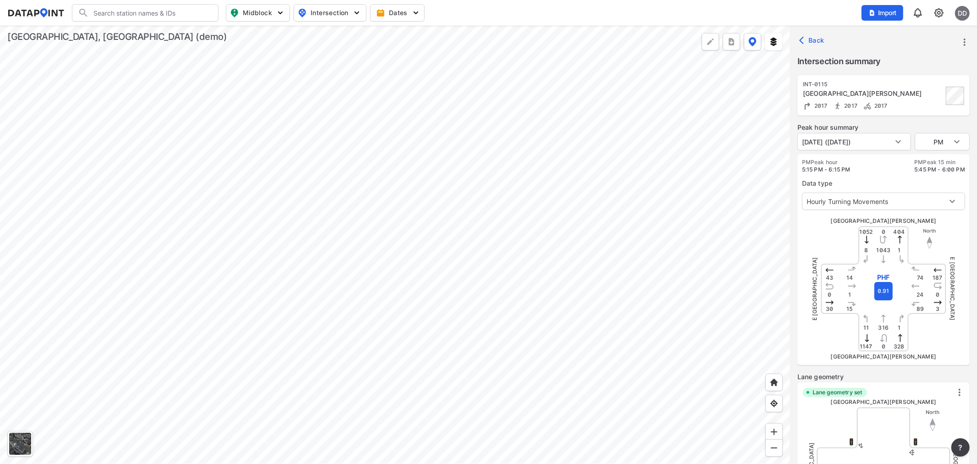
click at [494, 221] on div at bounding box center [395, 245] width 790 height 438
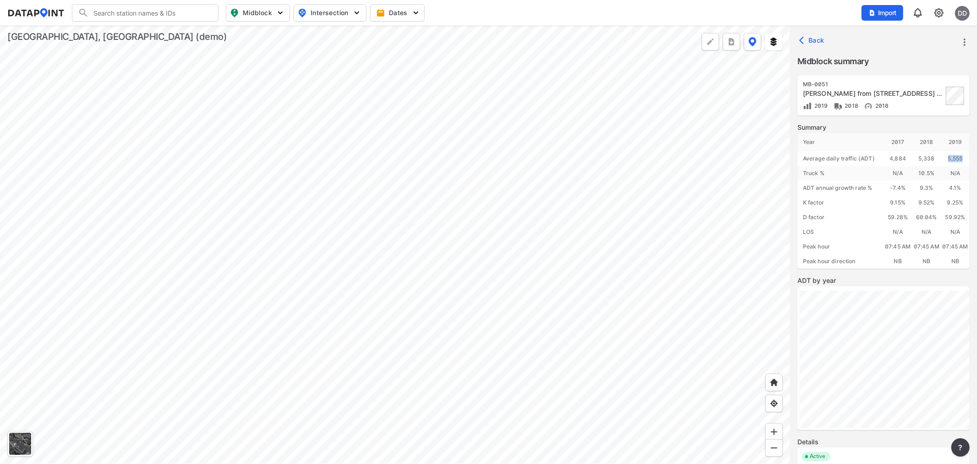
drag, startPoint x: 947, startPoint y: 159, endPoint x: 965, endPoint y: 157, distance: 18.4
click at [965, 157] on div "5,555" at bounding box center [955, 158] width 29 height 15
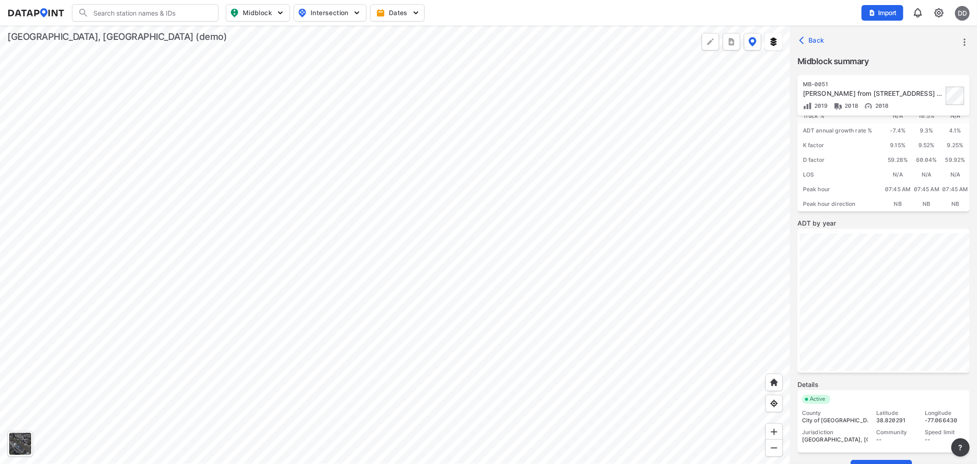
scroll to position [84, 0]
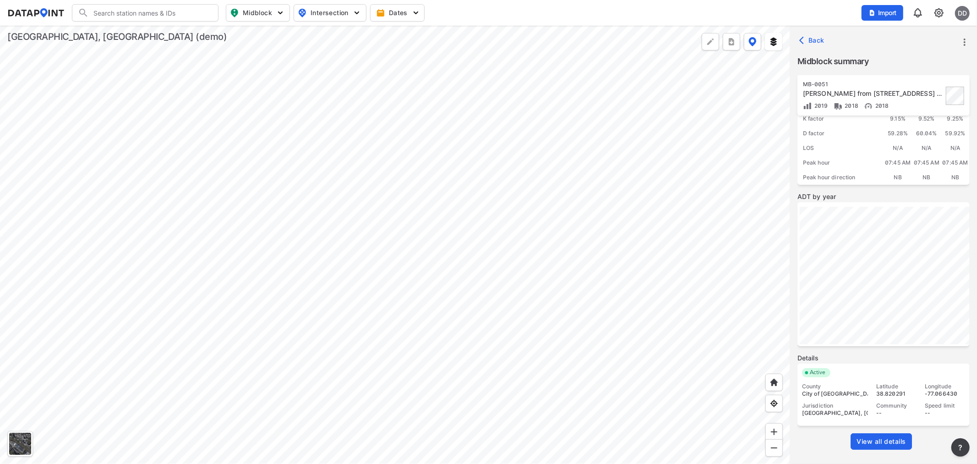
click at [879, 445] on span "View all details" at bounding box center [881, 441] width 49 height 9
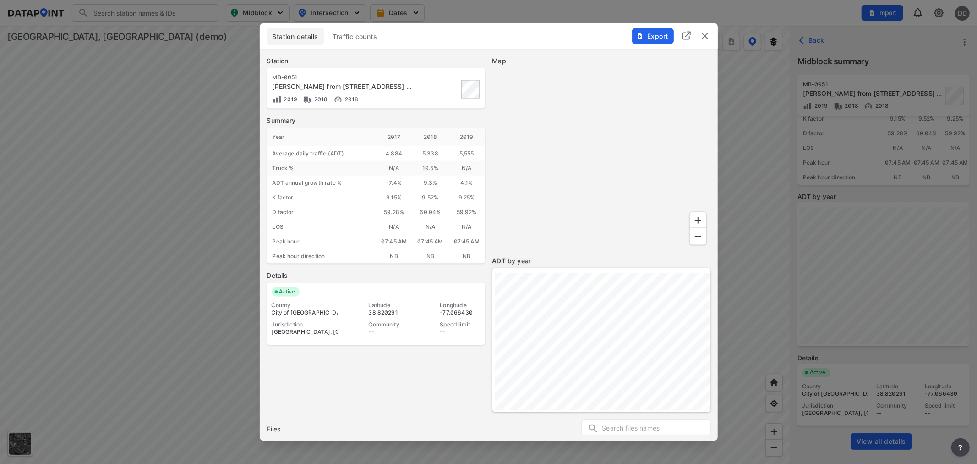
click at [358, 35] on span "Traffic counts" at bounding box center [355, 36] width 44 height 9
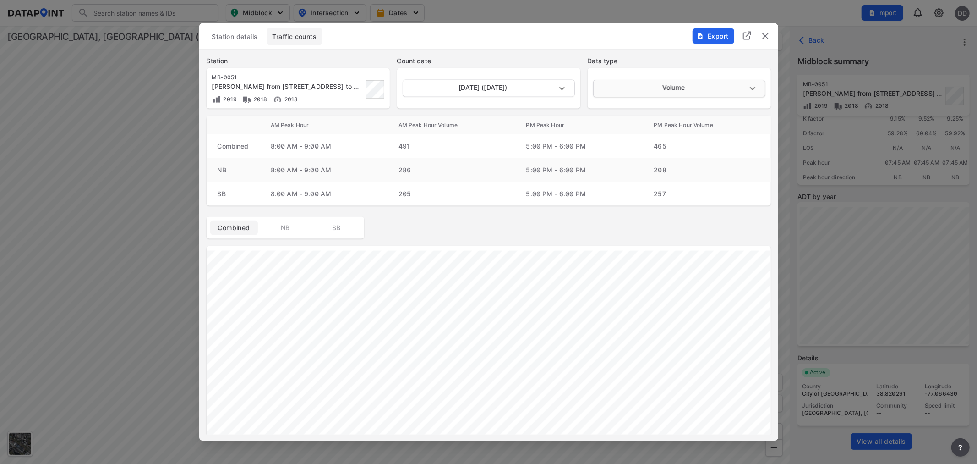
click at [642, 89] on body "Search Please enter a search term. Midblock Intersection Dates Import DD Import…" at bounding box center [488, 232] width 977 height 464
click at [609, 63] on div at bounding box center [488, 232] width 977 height 464
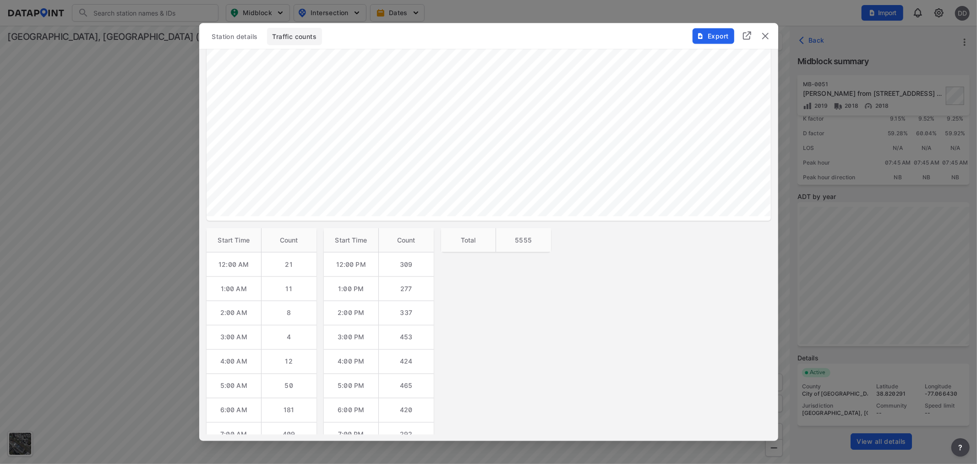
scroll to position [19, 0]
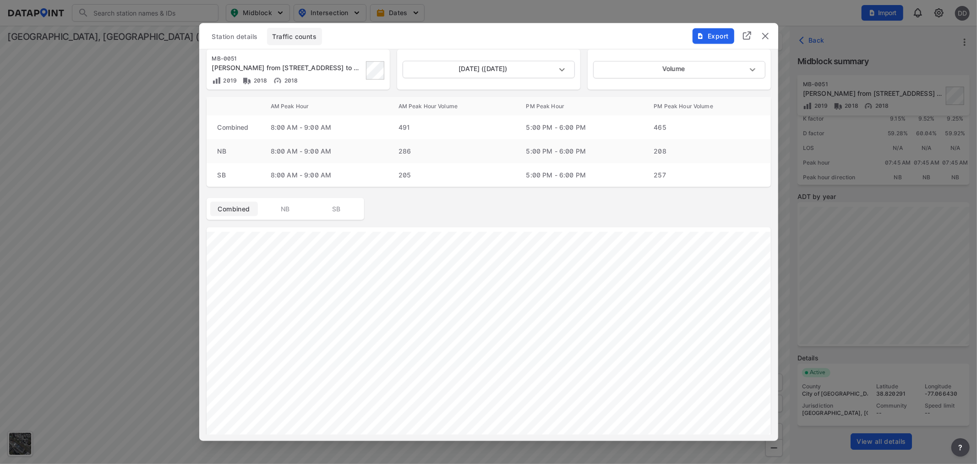
click at [768, 35] on img "delete" at bounding box center [765, 36] width 11 height 11
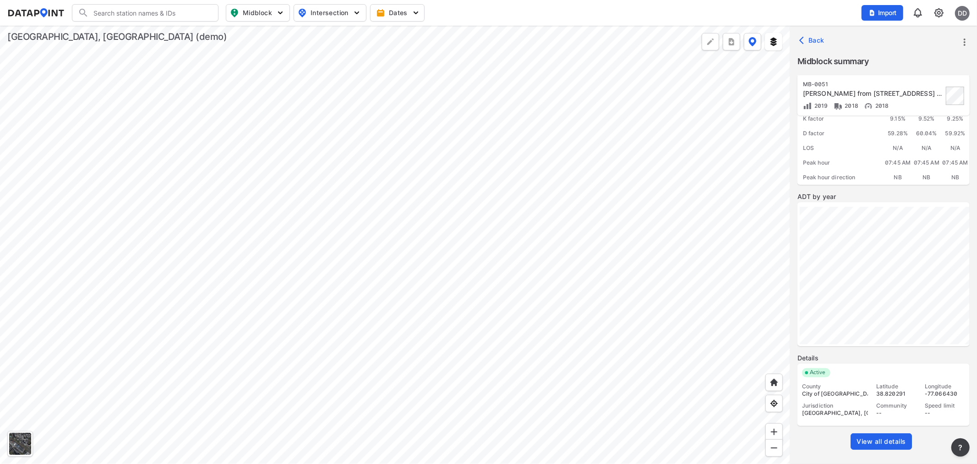
scroll to position [0, 0]
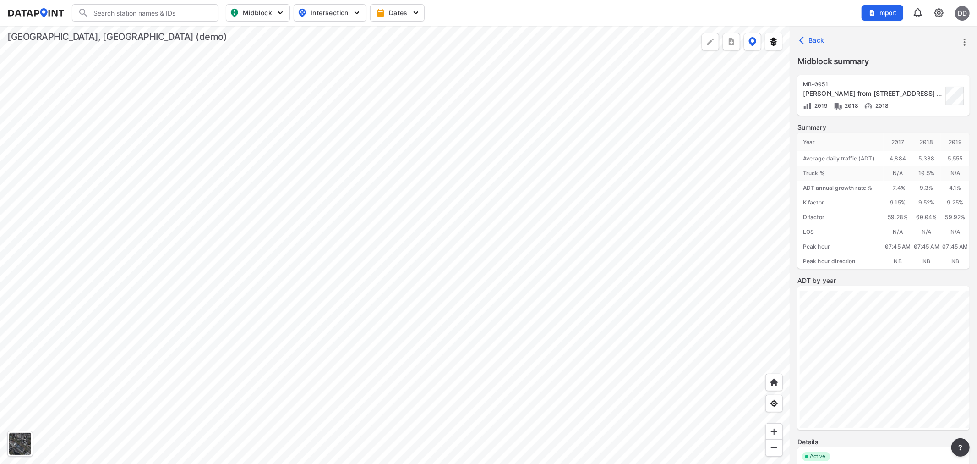
click at [956, 158] on div "5,555" at bounding box center [955, 158] width 29 height 15
click at [941, 179] on div "N/A" at bounding box center [955, 173] width 29 height 15
click at [778, 38] on img at bounding box center [773, 41] width 9 height 9
click at [722, 86] on Routes "Bike Routes" at bounding box center [721, 87] width 6 height 6
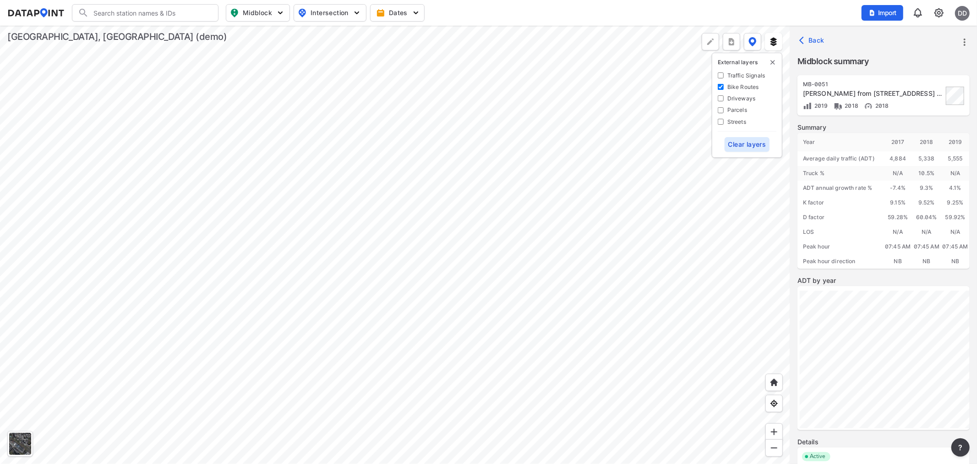
checkbox Routes "true"
click at [711, 36] on div at bounding box center [710, 41] width 17 height 17
click at [408, 182] on div at bounding box center [395, 245] width 790 height 438
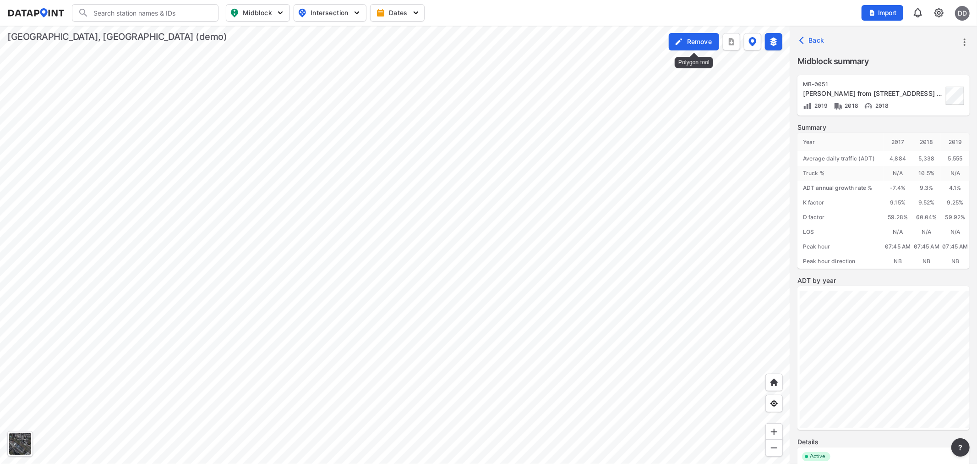
click at [696, 39] on label "Remove" at bounding box center [699, 41] width 25 height 9
click at [774, 42] on img at bounding box center [773, 41] width 9 height 9
click at [720, 87] on Routes "Bike Routes" at bounding box center [721, 87] width 6 height 6
checkbox Routes "false"
click at [772, 63] on img "delete" at bounding box center [772, 62] width 7 height 7
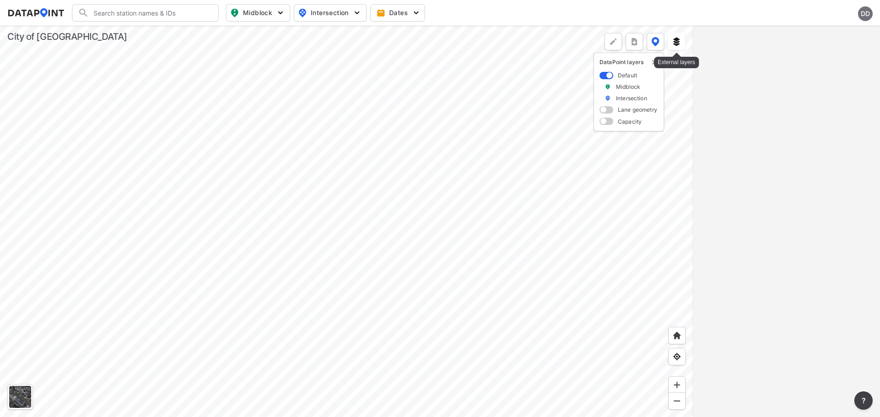
click at [678, 44] on img at bounding box center [676, 41] width 9 height 9
